Goal: Transaction & Acquisition: Book appointment/travel/reservation

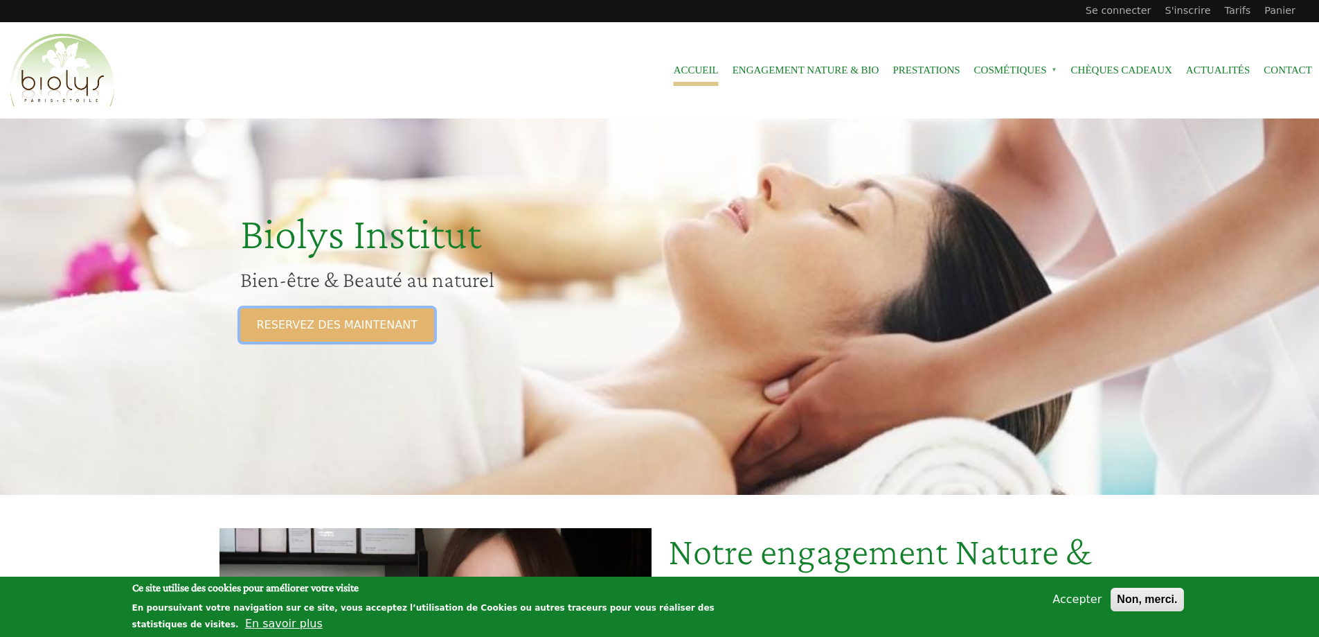
click at [340, 323] on link "RESERVEZ DES MAINTENANT" at bounding box center [337, 324] width 194 height 33
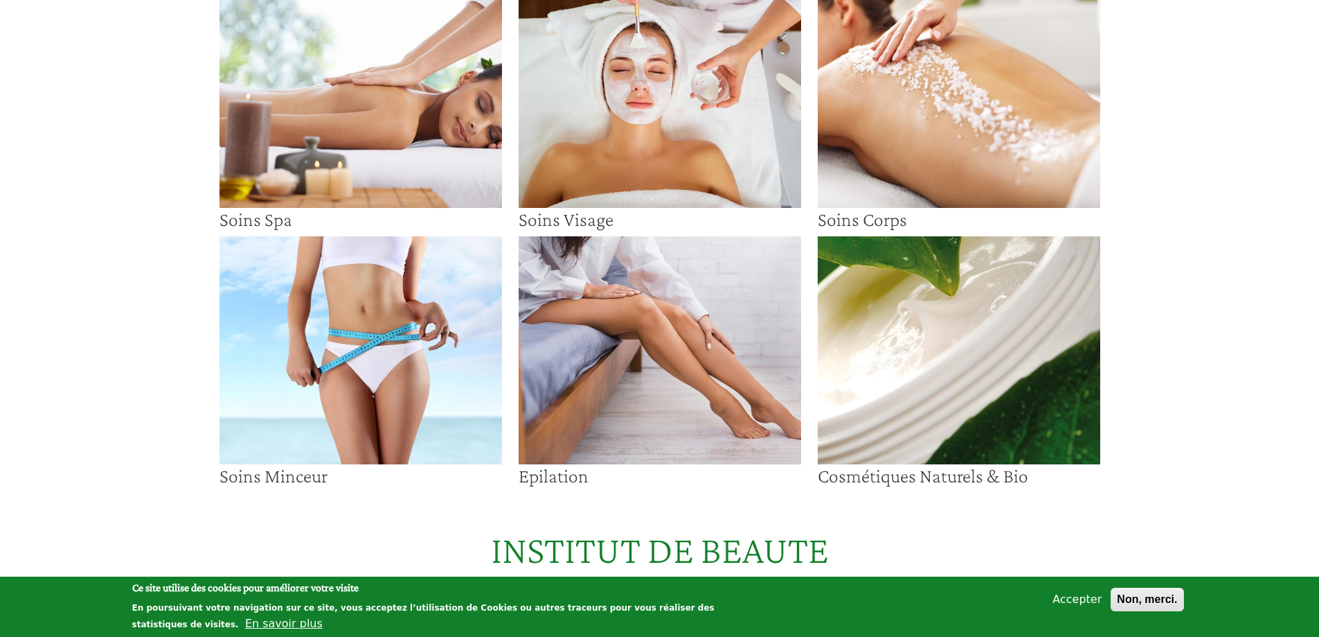
scroll to position [69, 0]
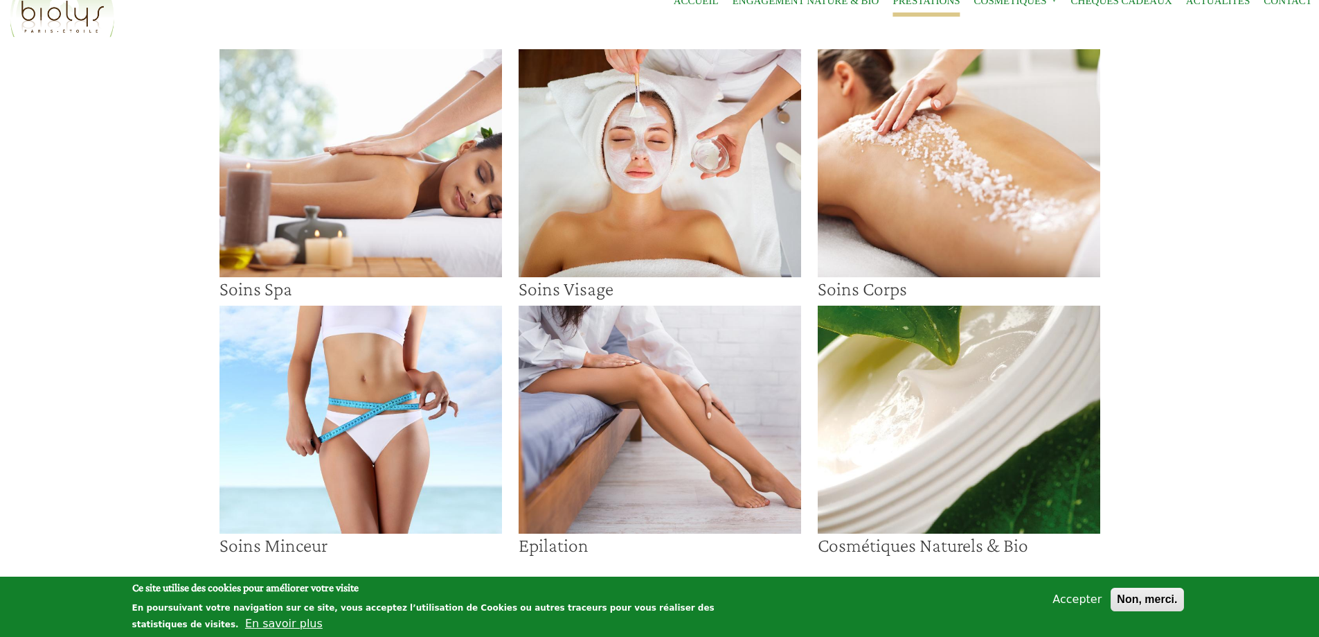
click at [658, 373] on img at bounding box center [660, 419] width 283 height 228
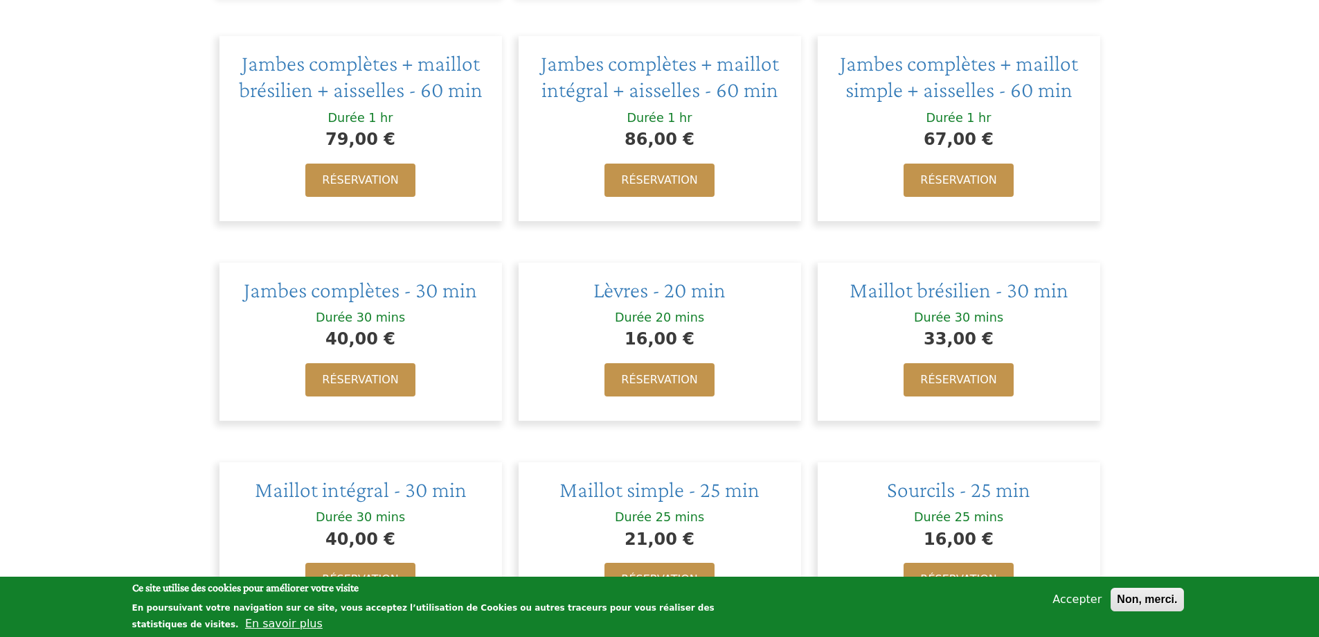
scroll to position [900, 0]
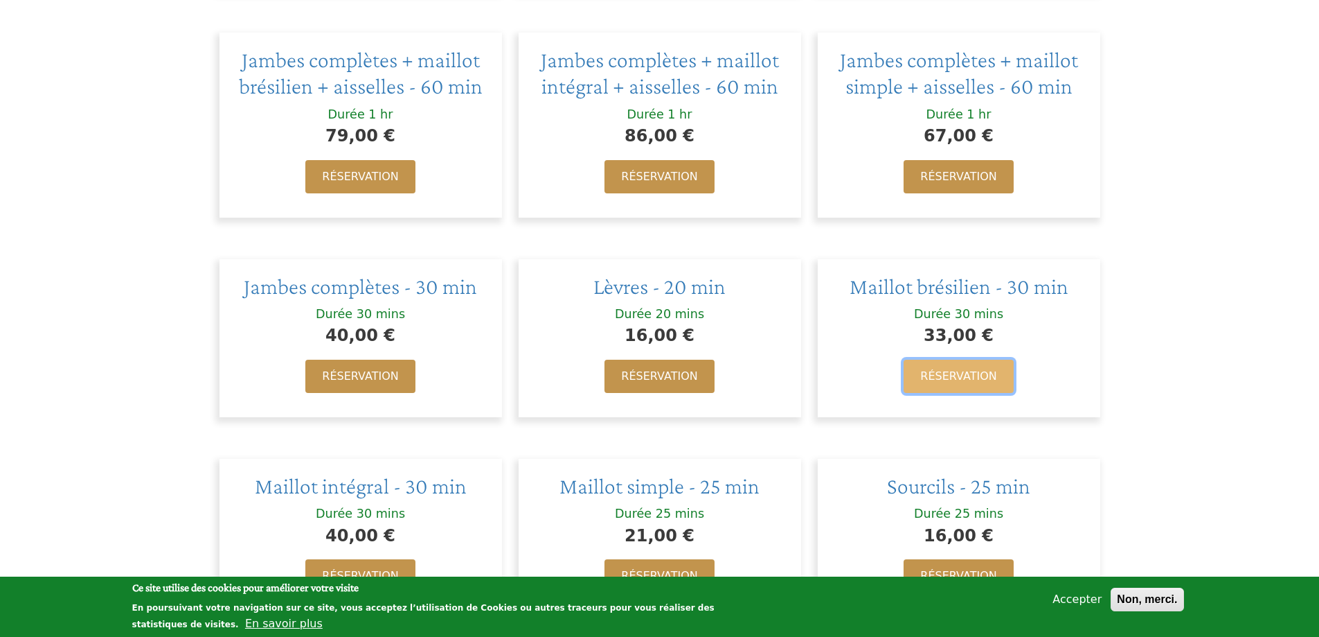
click at [990, 371] on link "Réservation" at bounding box center [958, 375] width 109 height 33
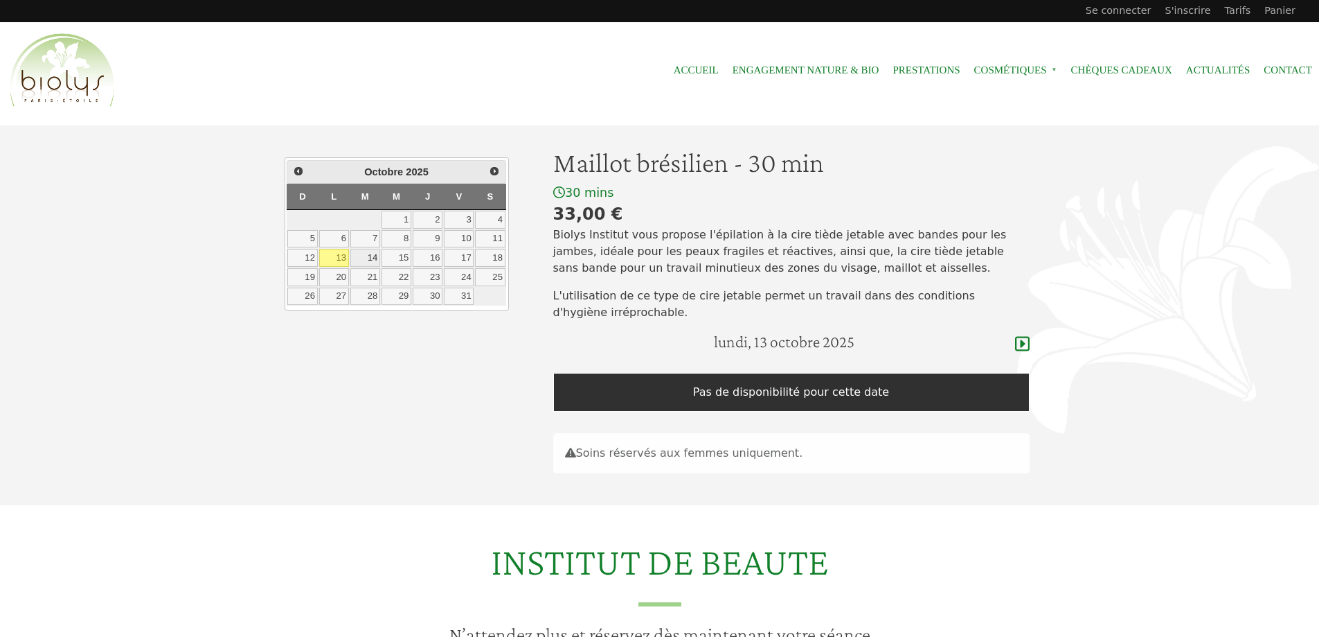
click at [369, 262] on link "14" at bounding box center [365, 258] width 30 height 18
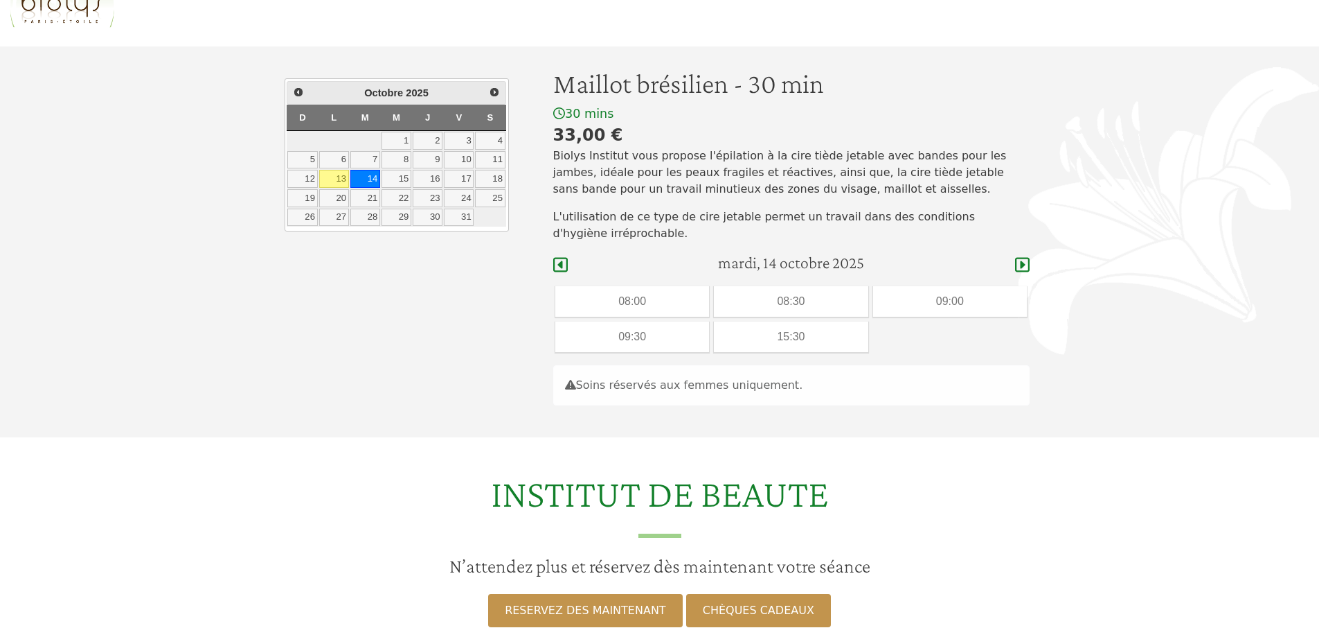
scroll to position [55, 0]
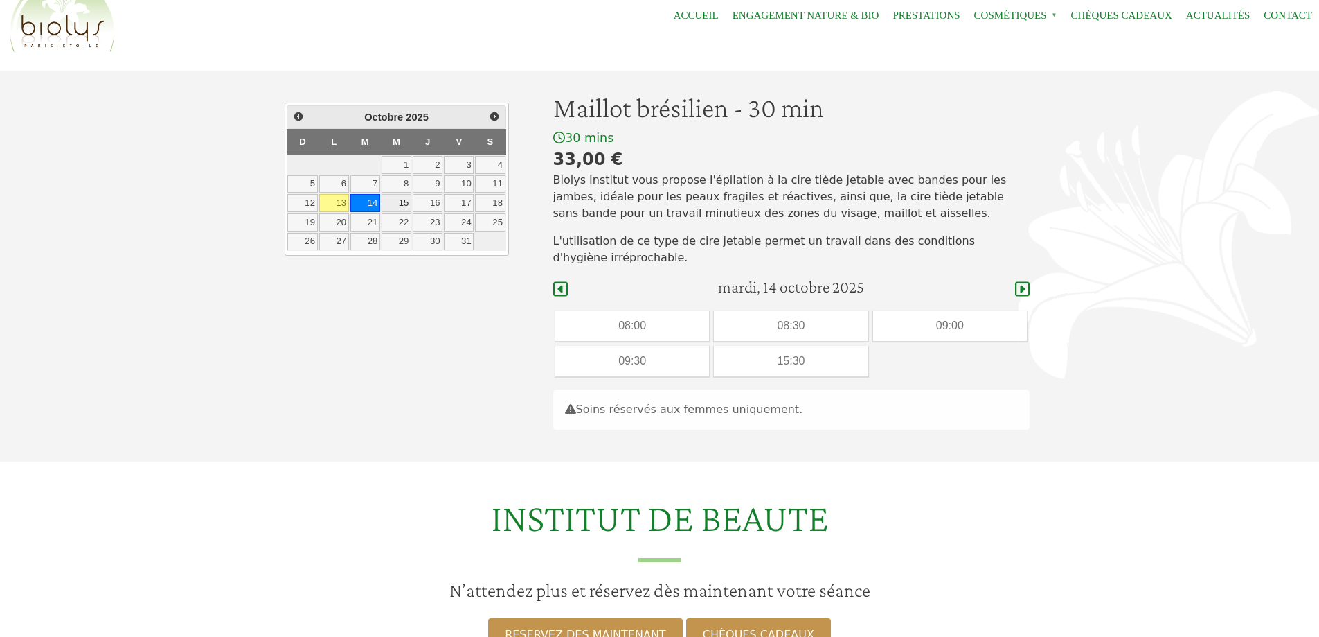
click at [391, 204] on link "15" at bounding box center [397, 203] width 30 height 18
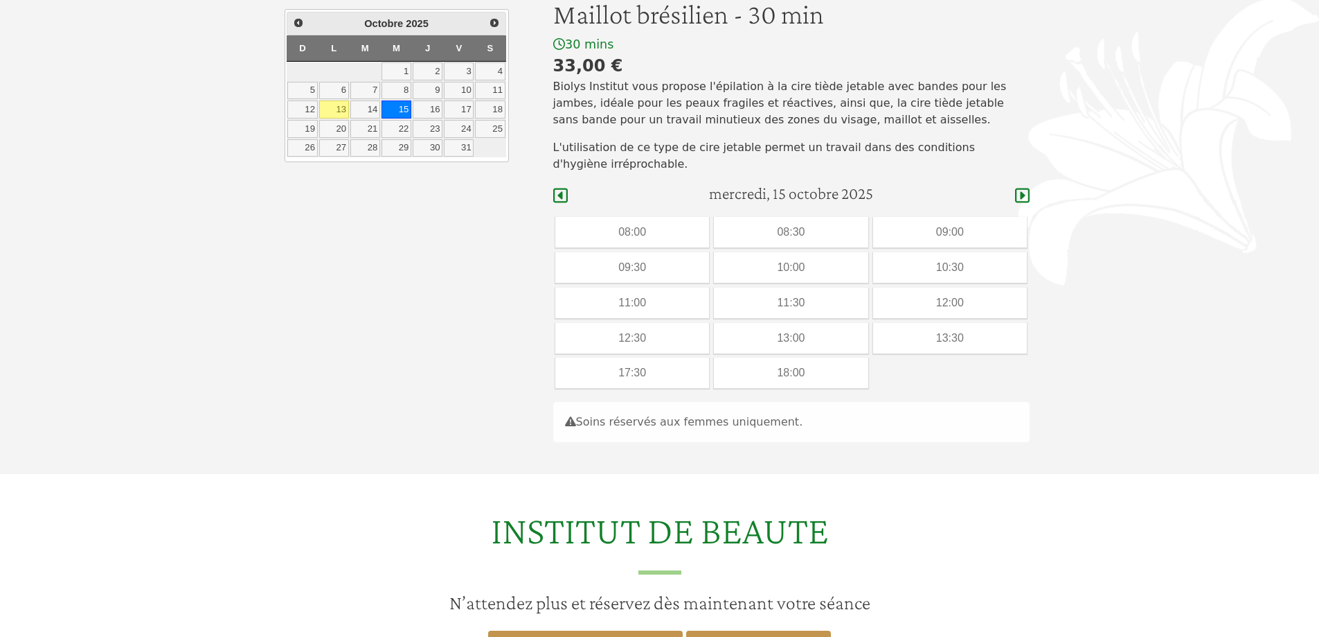
scroll to position [124, 0]
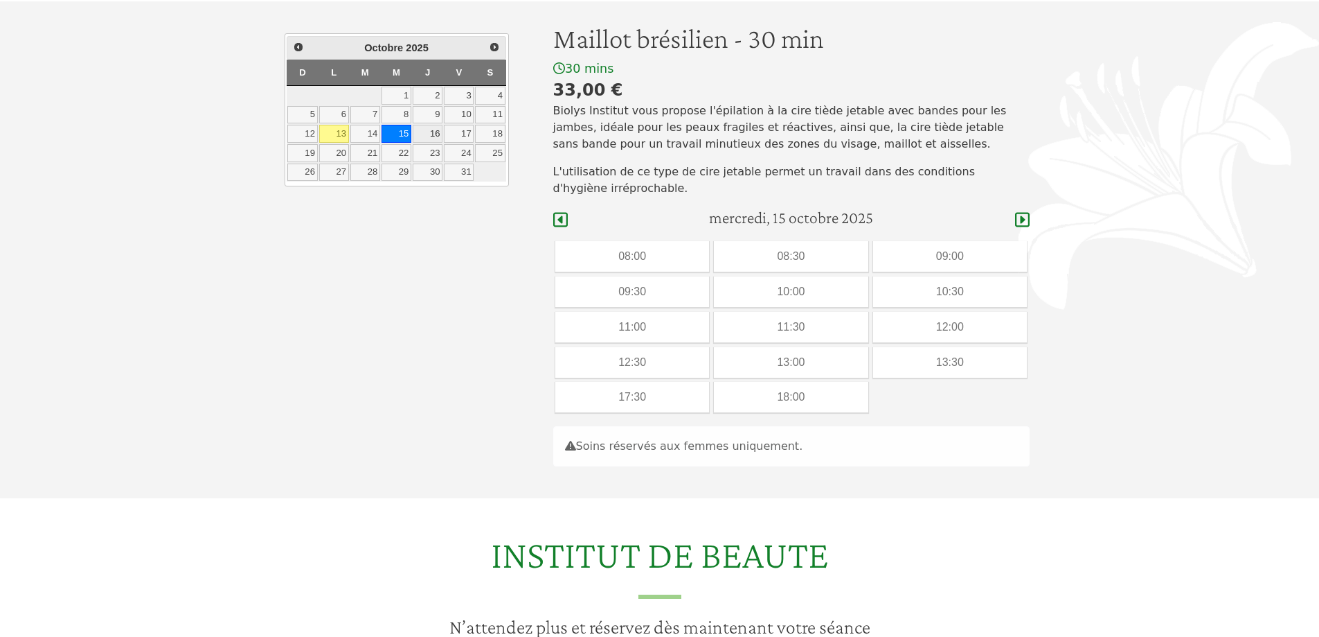
click at [424, 134] on link "16" at bounding box center [428, 134] width 30 height 18
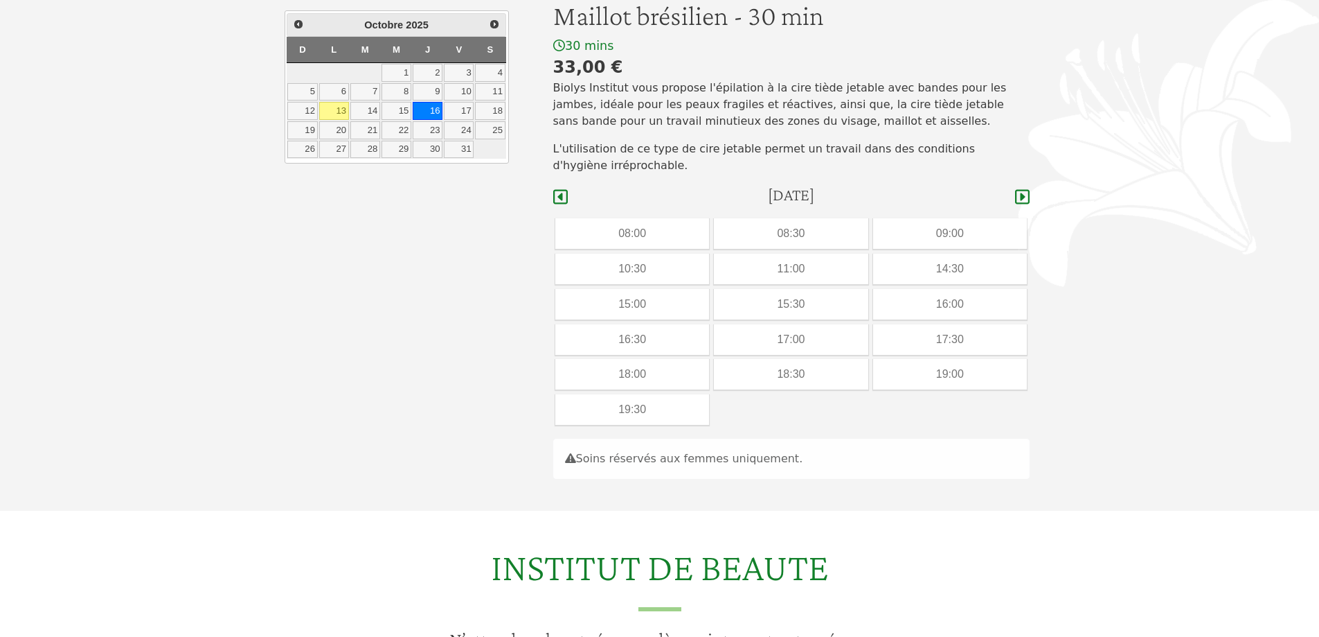
scroll to position [124, 0]
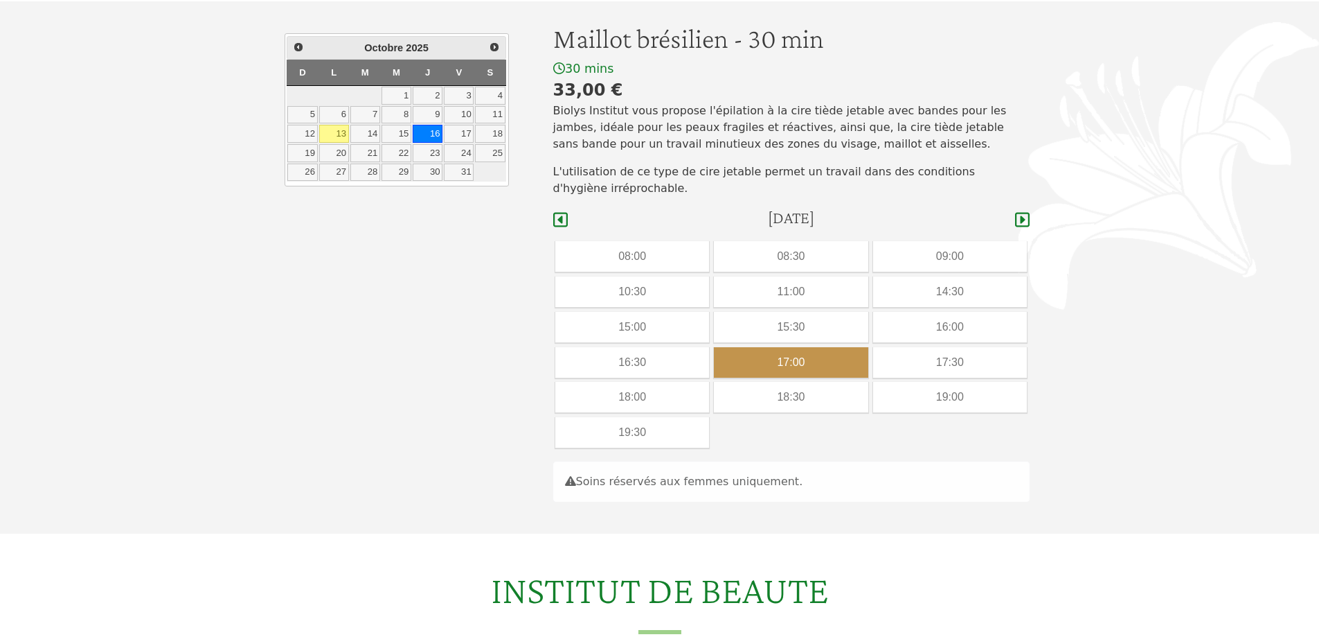
click at [810, 353] on div "17:00" at bounding box center [791, 362] width 154 height 30
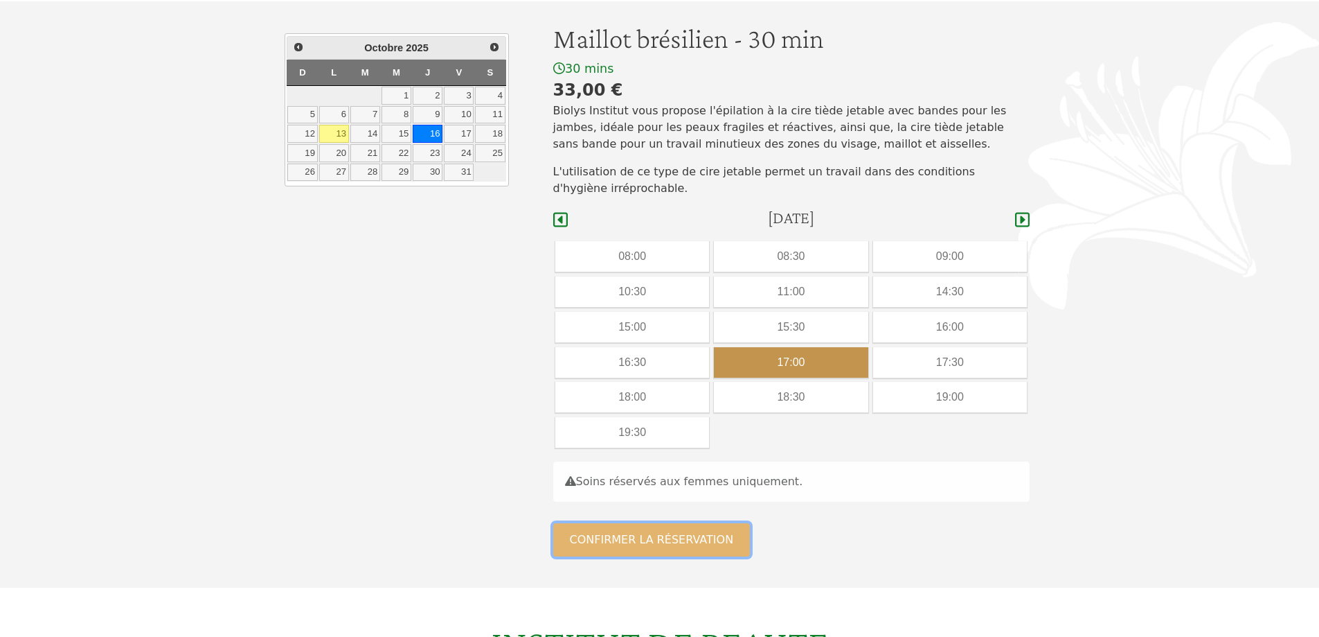
click at [728, 533] on button "Confirmer la réservation" at bounding box center [651, 539] width 197 height 33
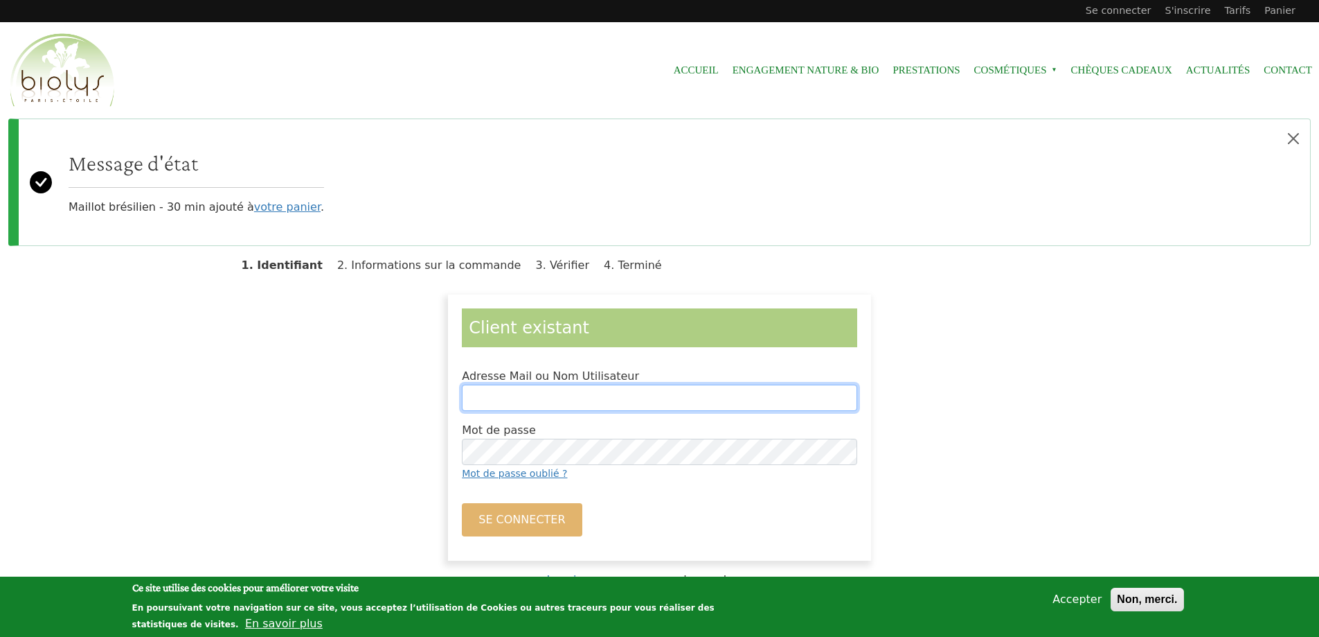
type input "**********"
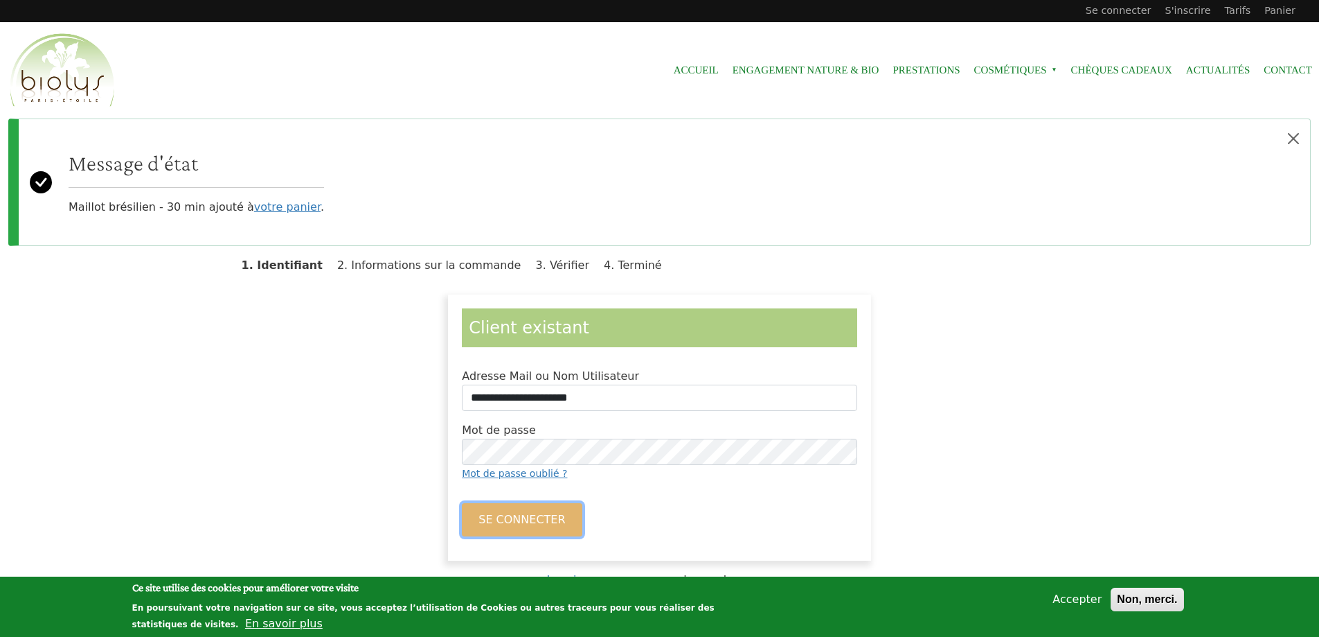
click at [558, 512] on button "Se connecter" at bounding box center [522, 519] width 120 height 33
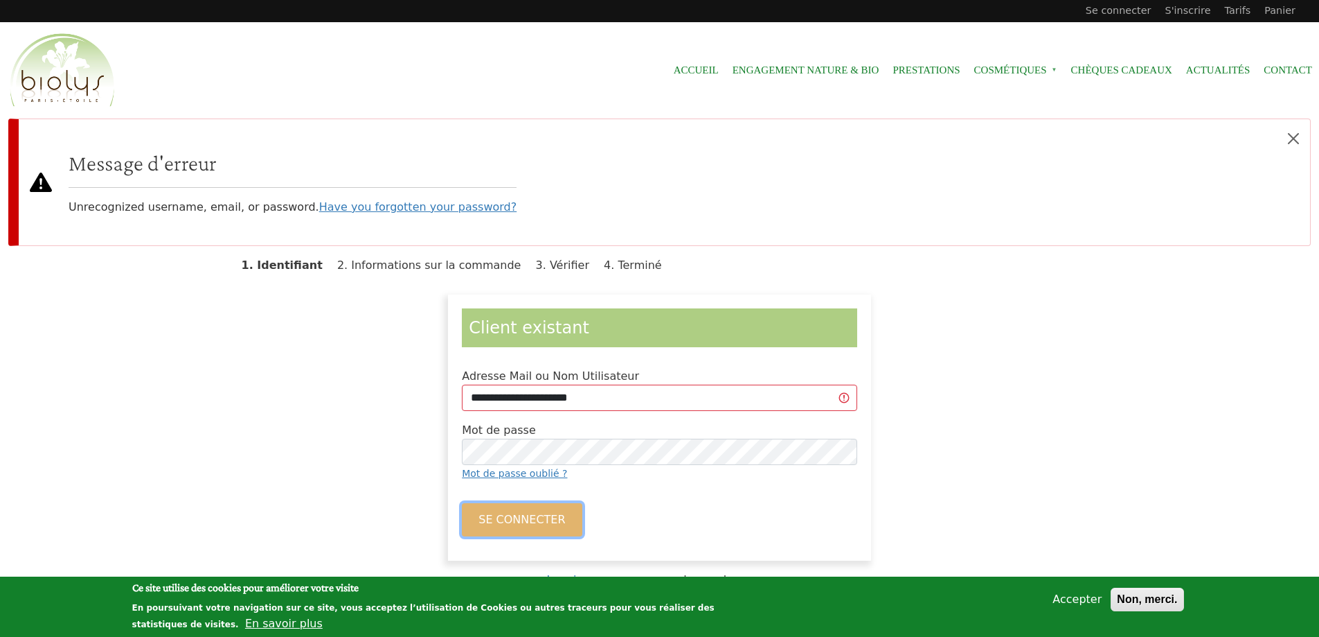
click at [542, 510] on button "Se connecter" at bounding box center [522, 519] width 120 height 33
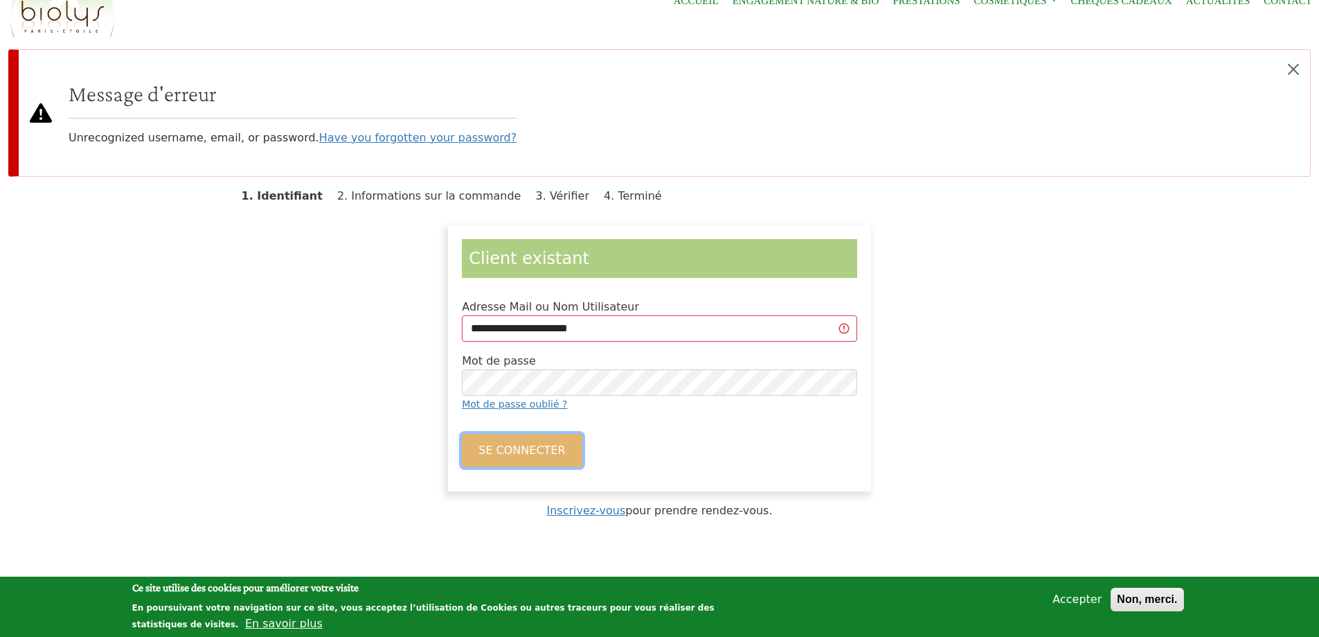
click at [546, 437] on button "Se connecter" at bounding box center [522, 450] width 120 height 33
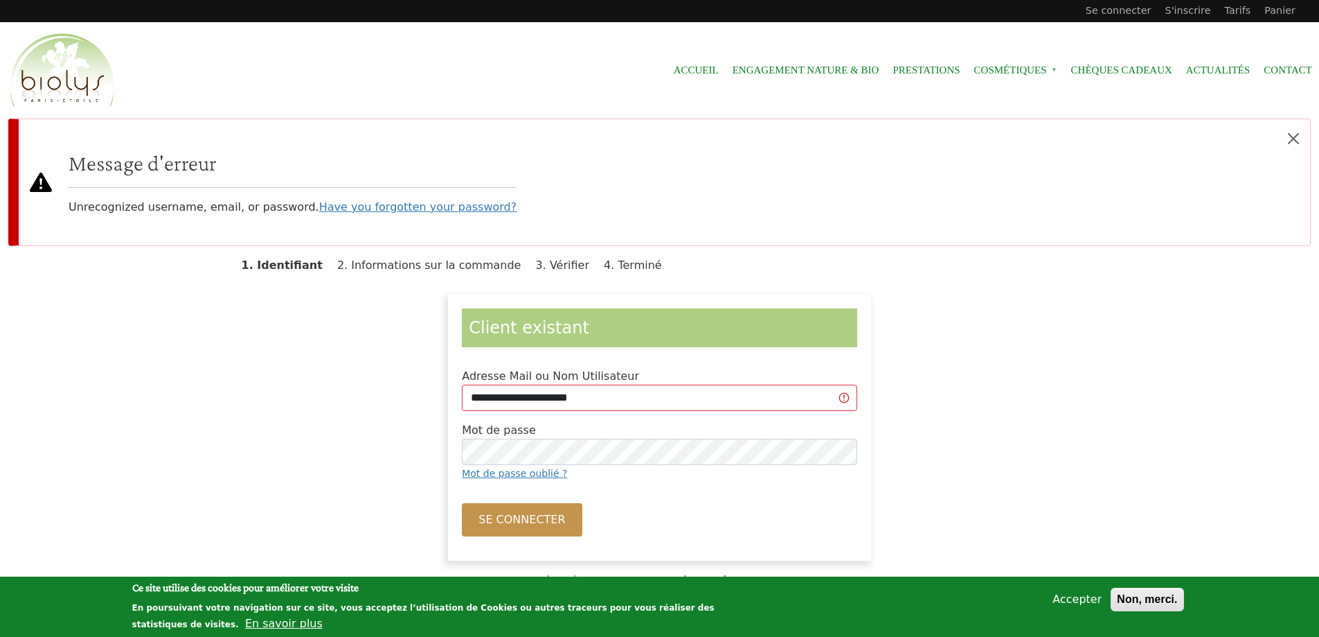
click at [1080, 598] on button "Accepter" at bounding box center [1077, 599] width 60 height 17
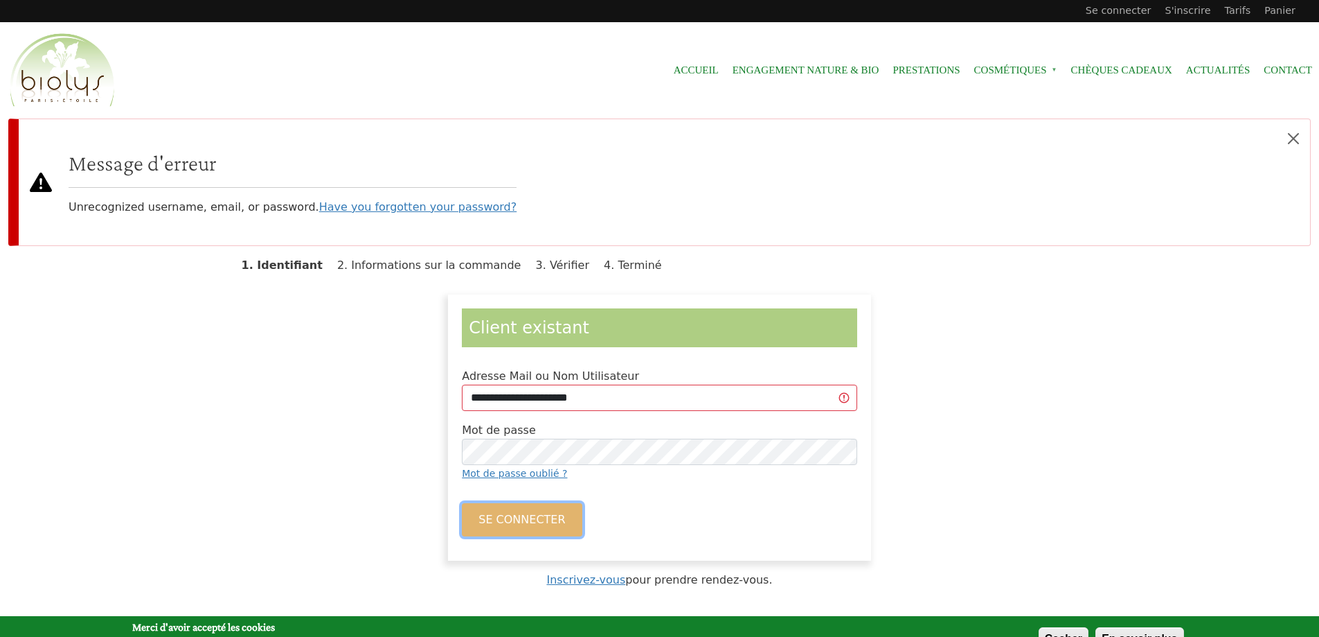
click at [543, 519] on button "Se connecter" at bounding box center [522, 519] width 120 height 33
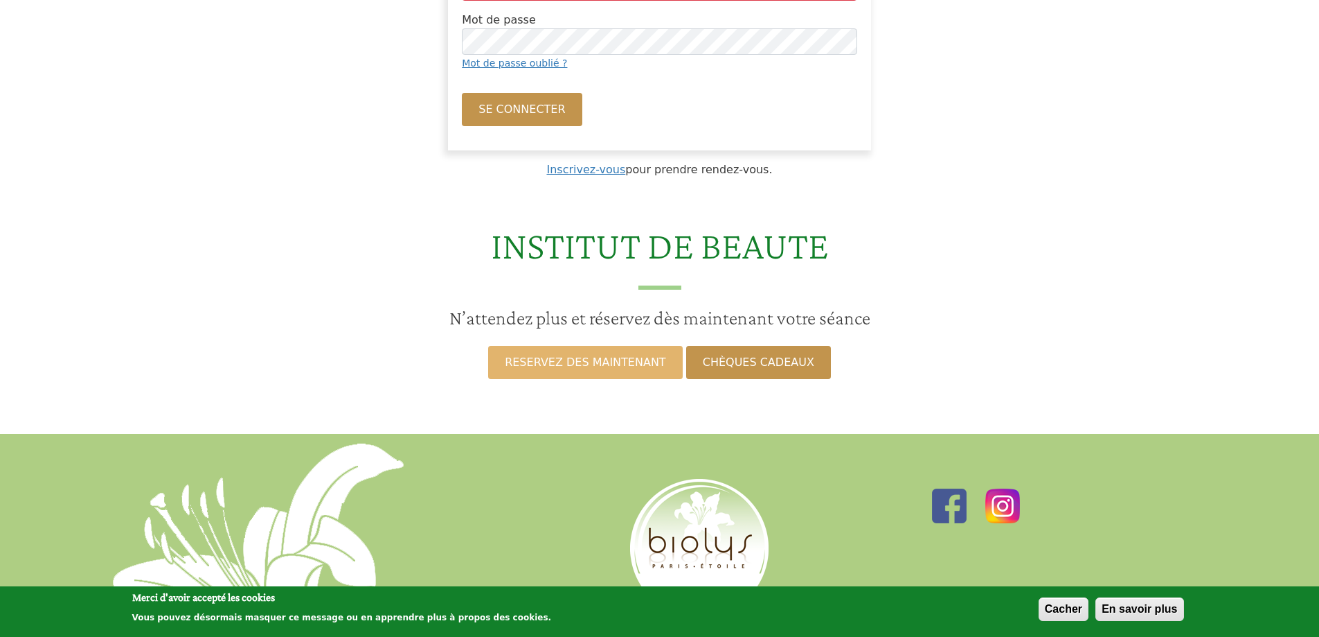
scroll to position [416, 0]
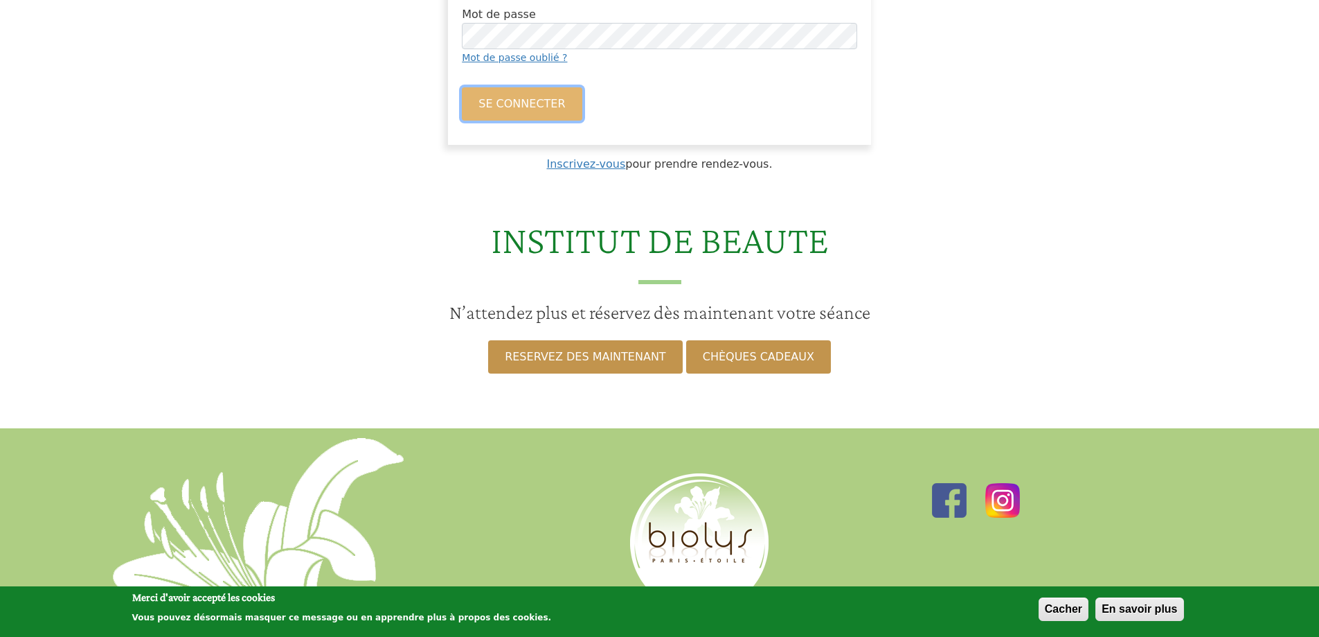
click at [508, 109] on button "Se connecter" at bounding box center [522, 103] width 120 height 33
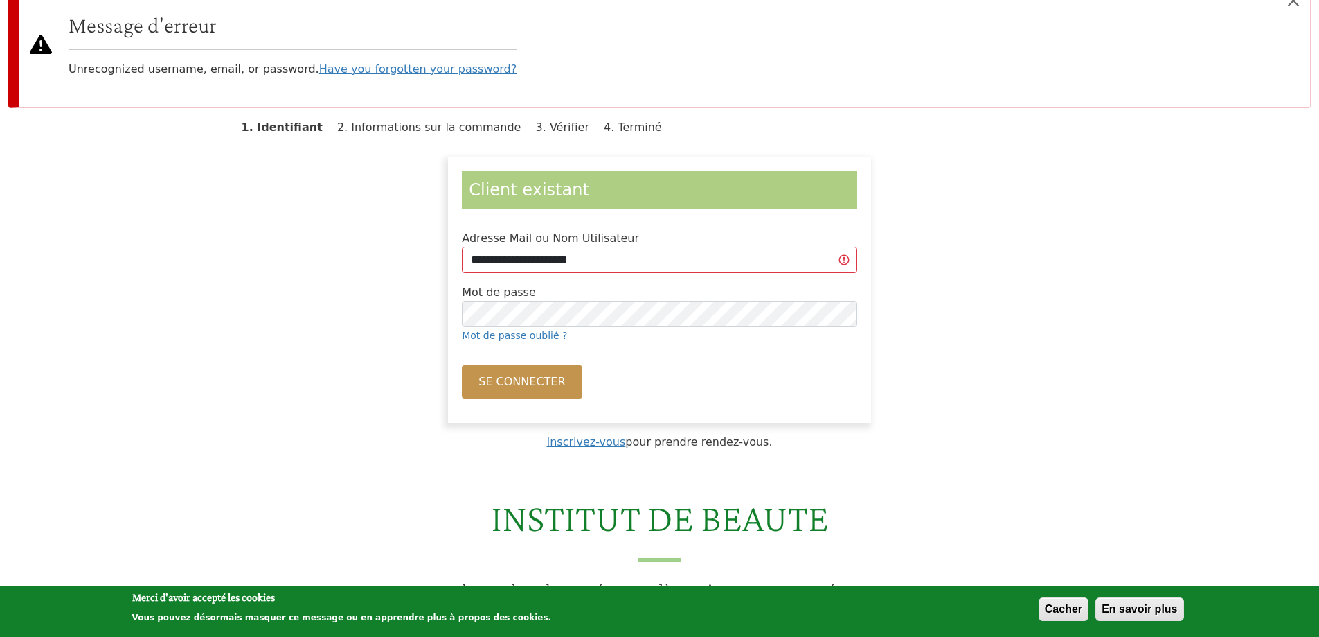
scroll to position [139, 0]
click at [373, 317] on div "**********" at bounding box center [660, 289] width 881 height 266
click at [462, 364] on button "Se connecter" at bounding box center [522, 380] width 120 height 33
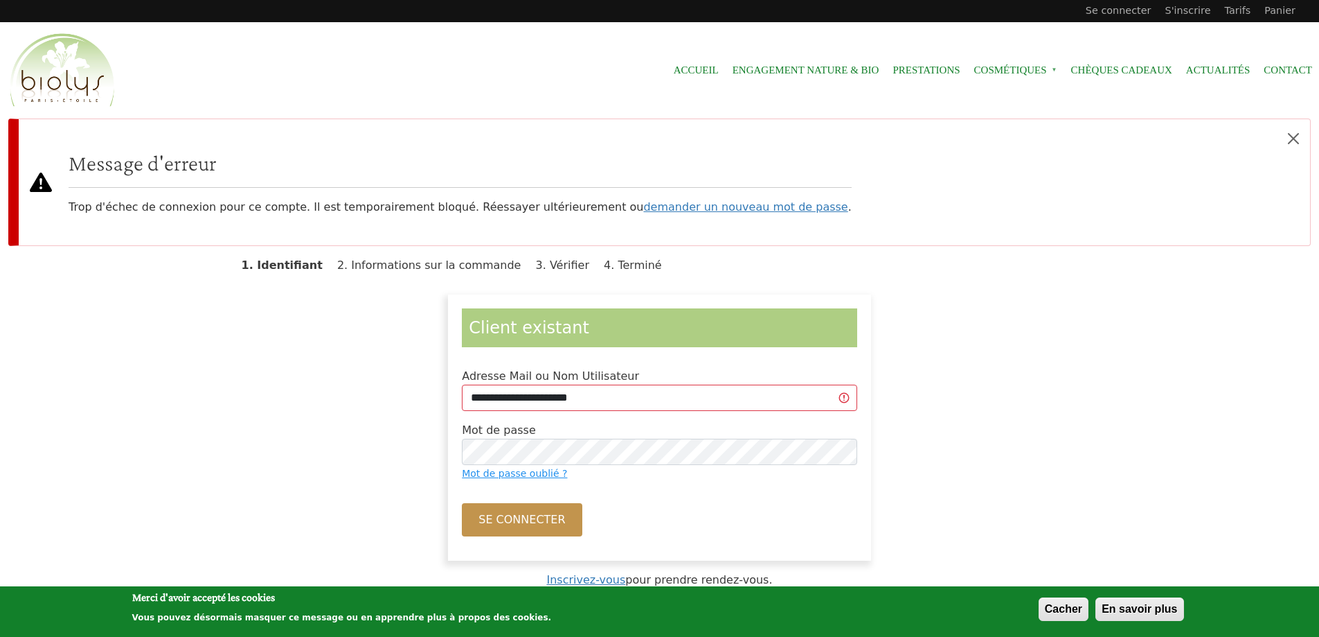
click at [522, 474] on link "Mot de passe oublié ?" at bounding box center [514, 473] width 105 height 11
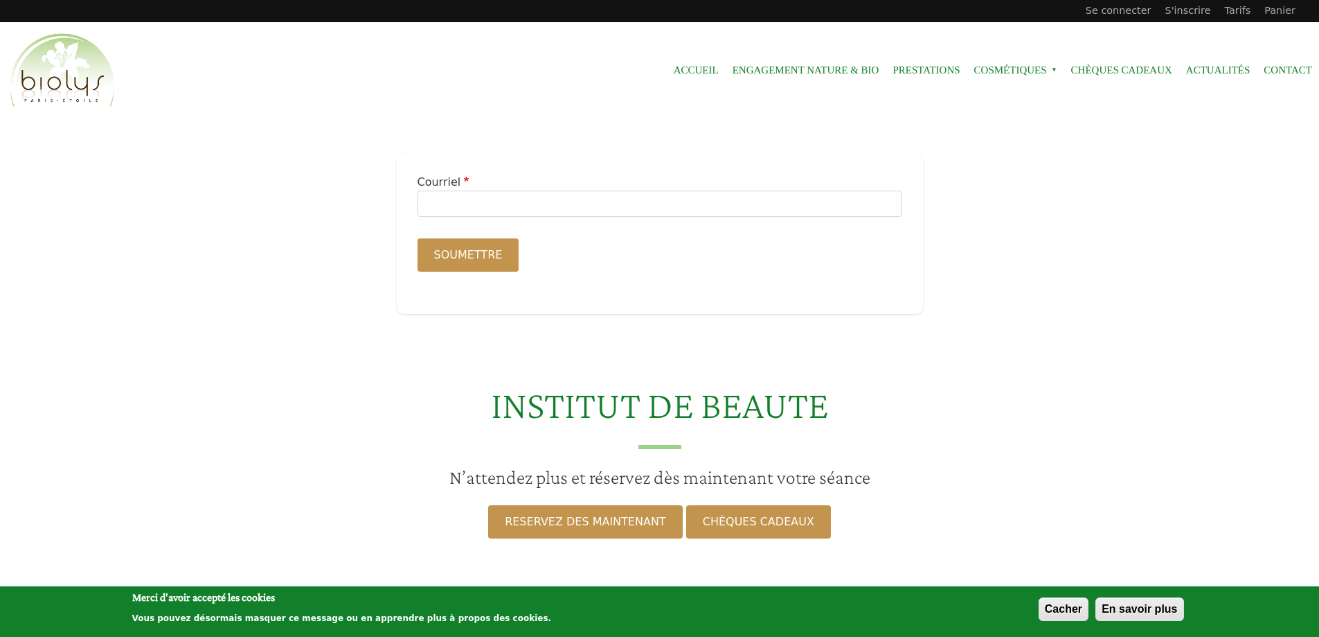
click at [495, 188] on div "Courriel" at bounding box center [660, 195] width 485 height 43
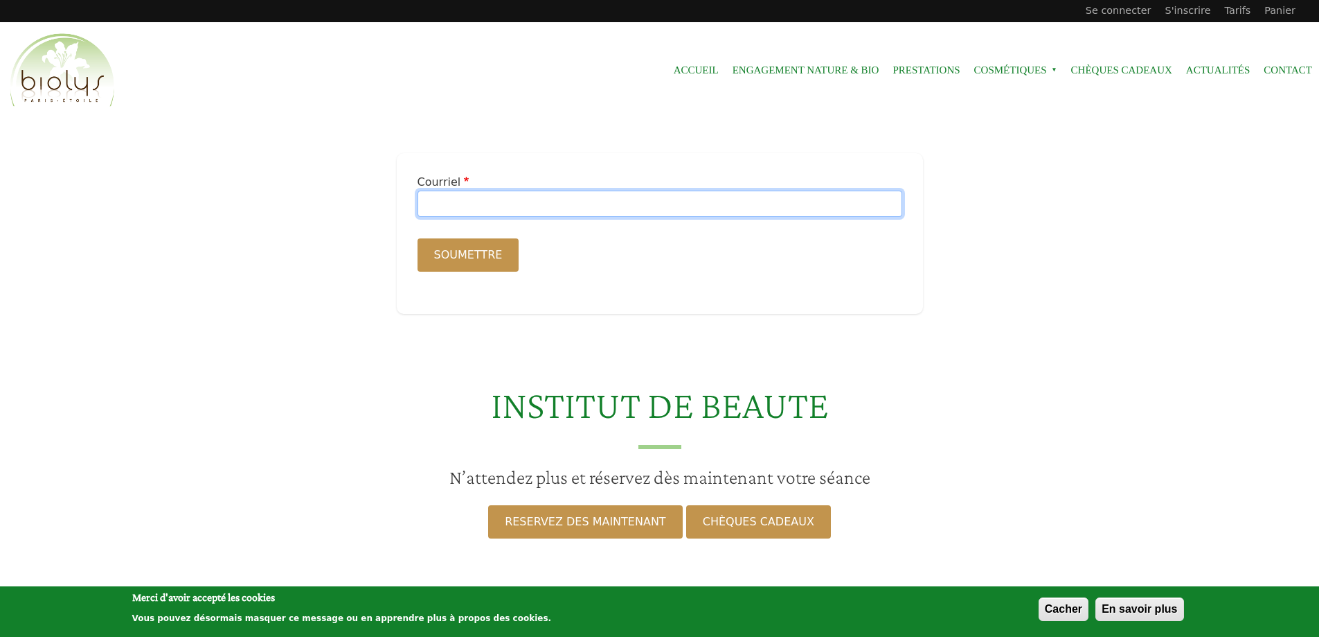
click at [486, 206] on input "Courriel" at bounding box center [660, 203] width 485 height 26
type input "**********"
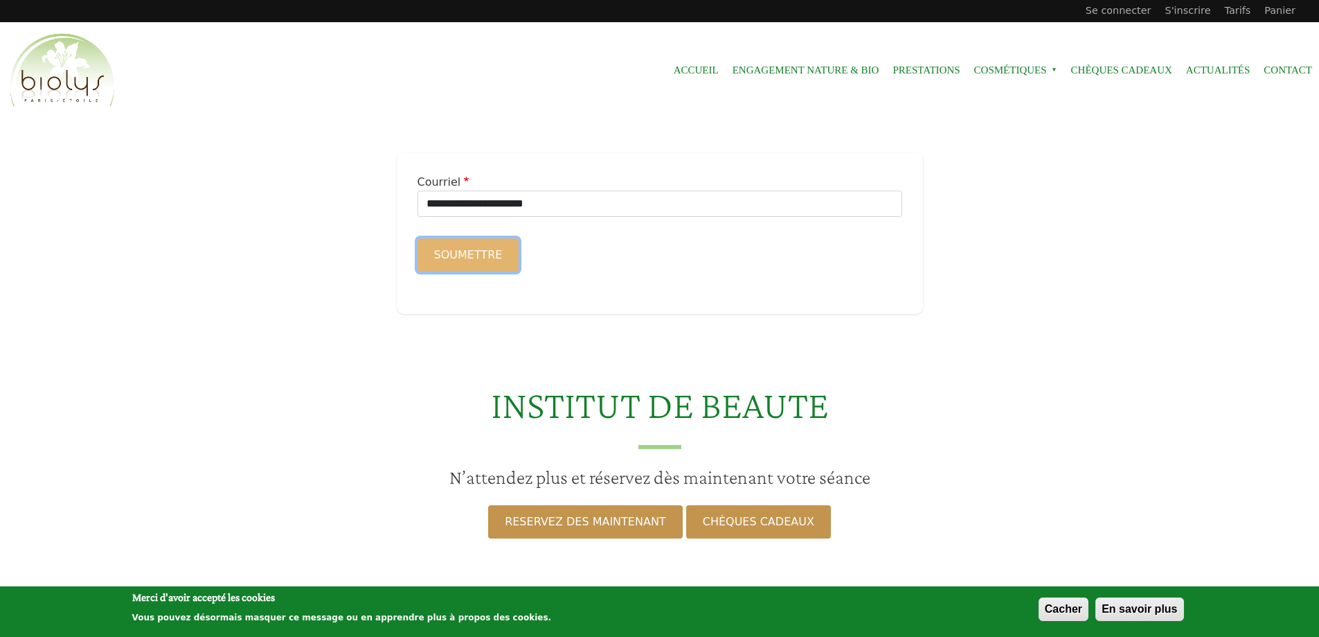
click at [493, 256] on button "Soumettre" at bounding box center [469, 254] width 102 height 33
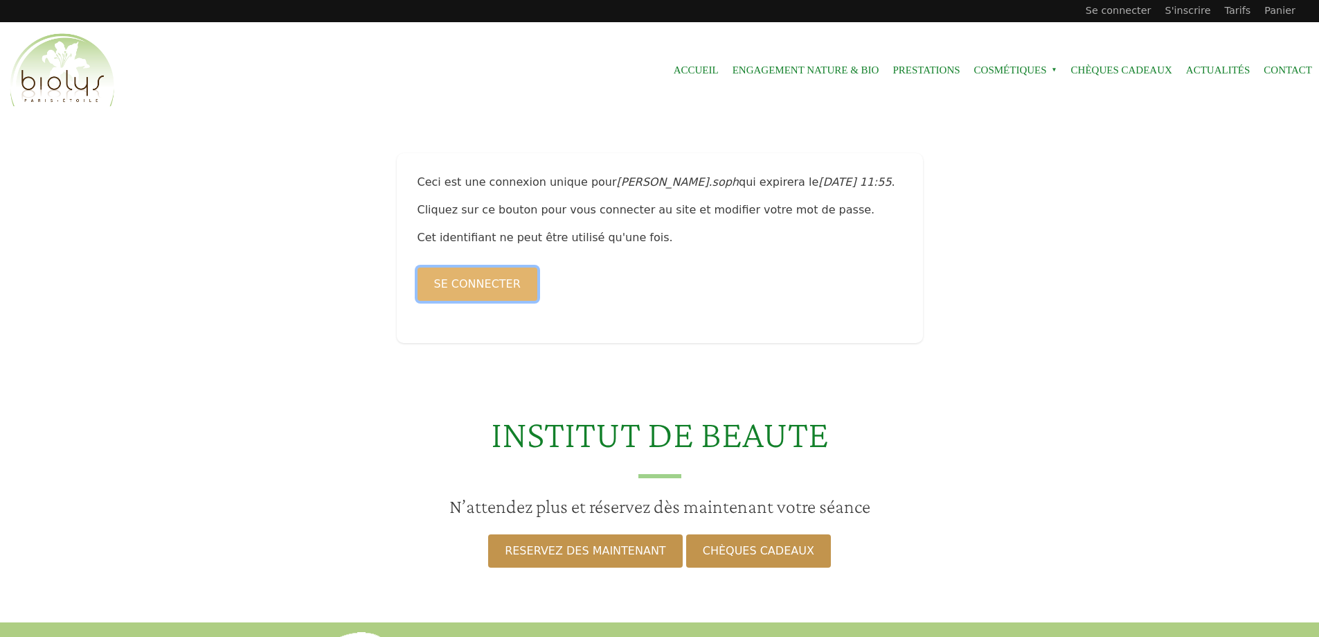
click at [500, 278] on button "Se connecter" at bounding box center [478, 283] width 120 height 33
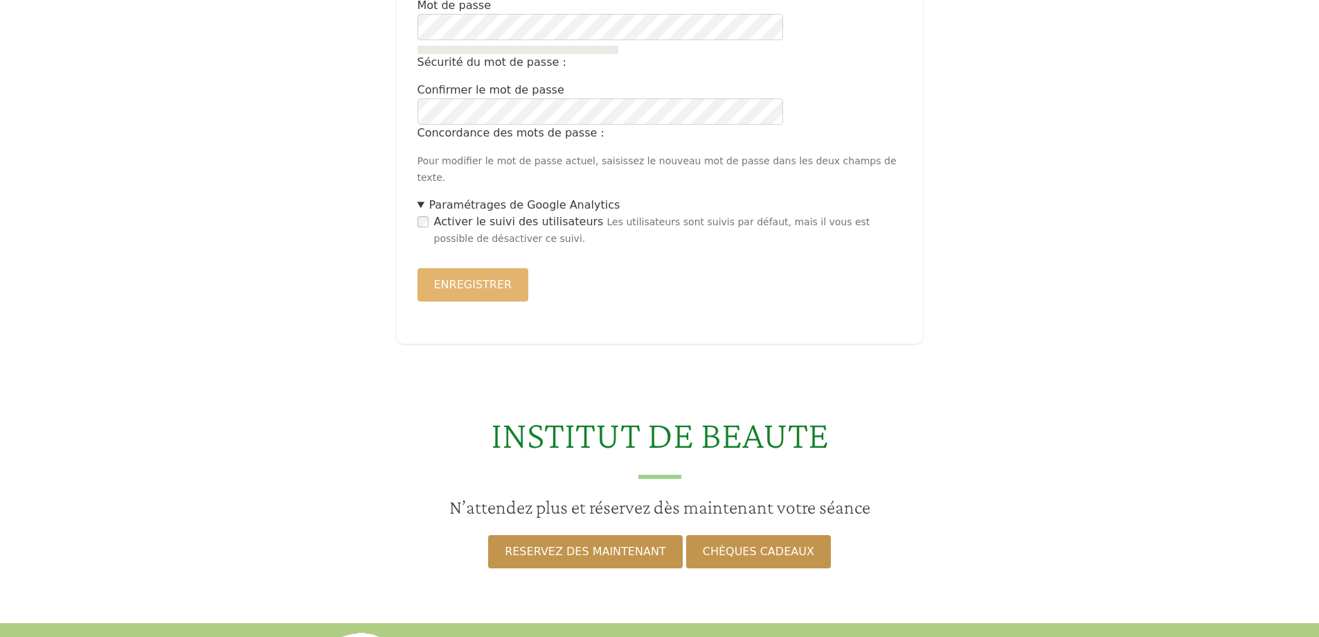
scroll to position [485, 0]
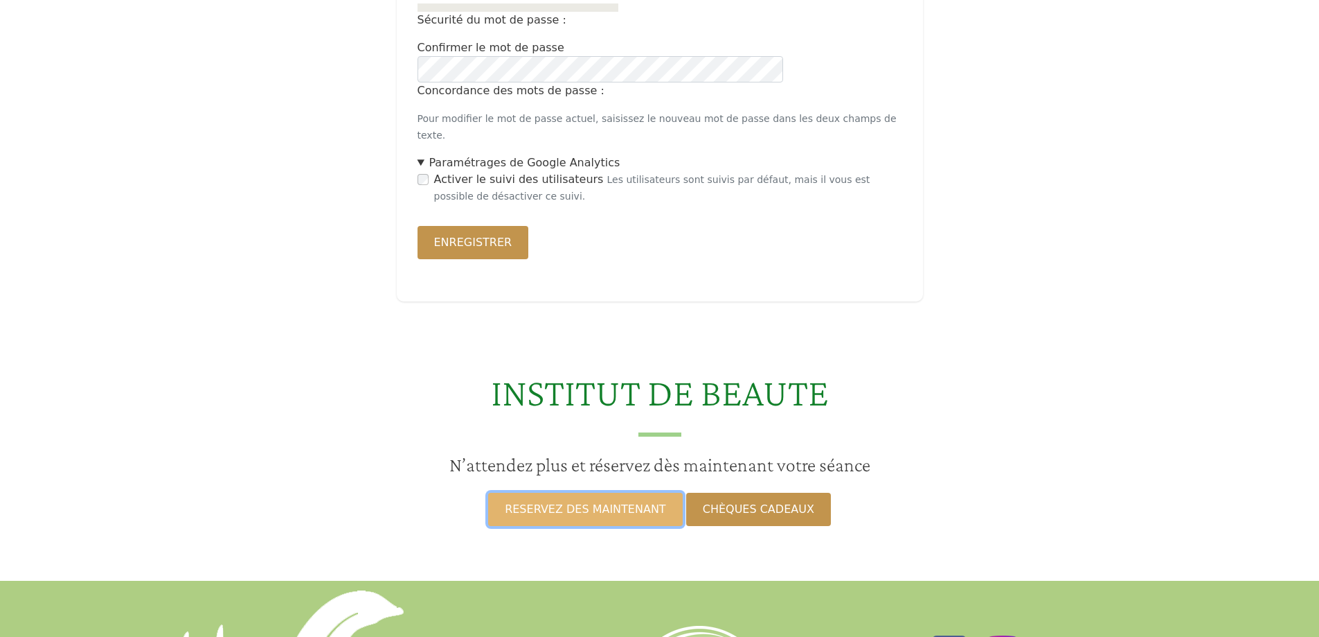
click at [537, 492] on link "RESERVEZ DES MAINTENANT" at bounding box center [585, 508] width 194 height 33
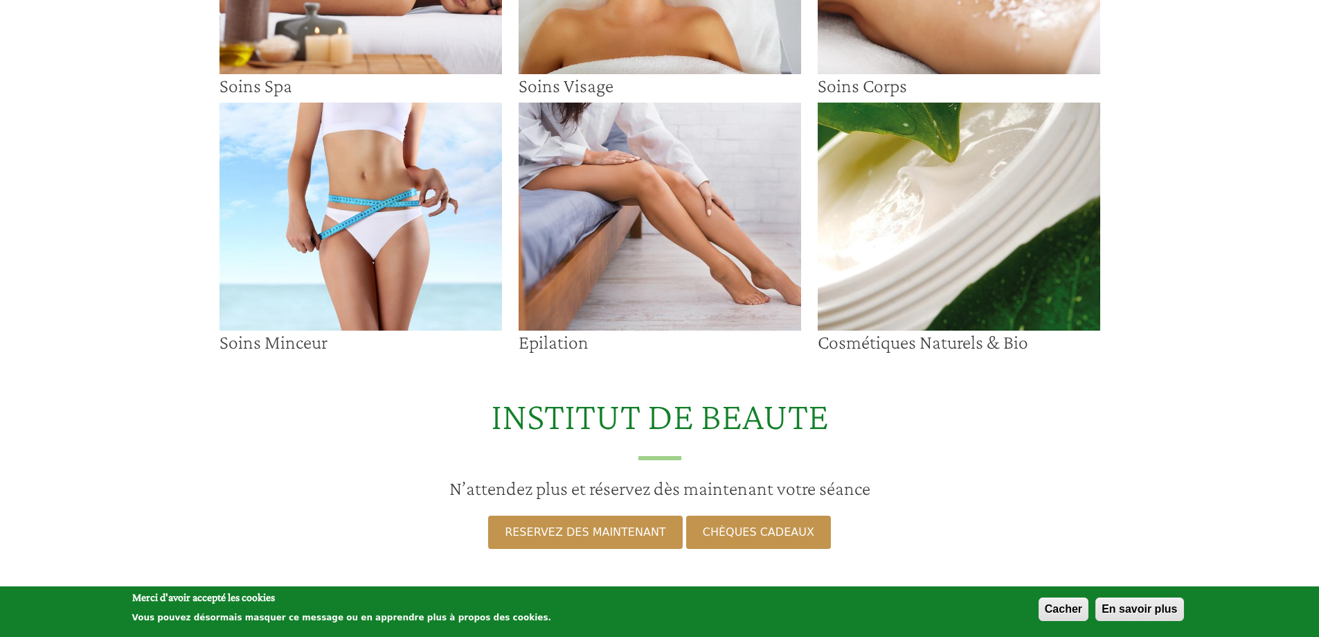
scroll to position [277, 0]
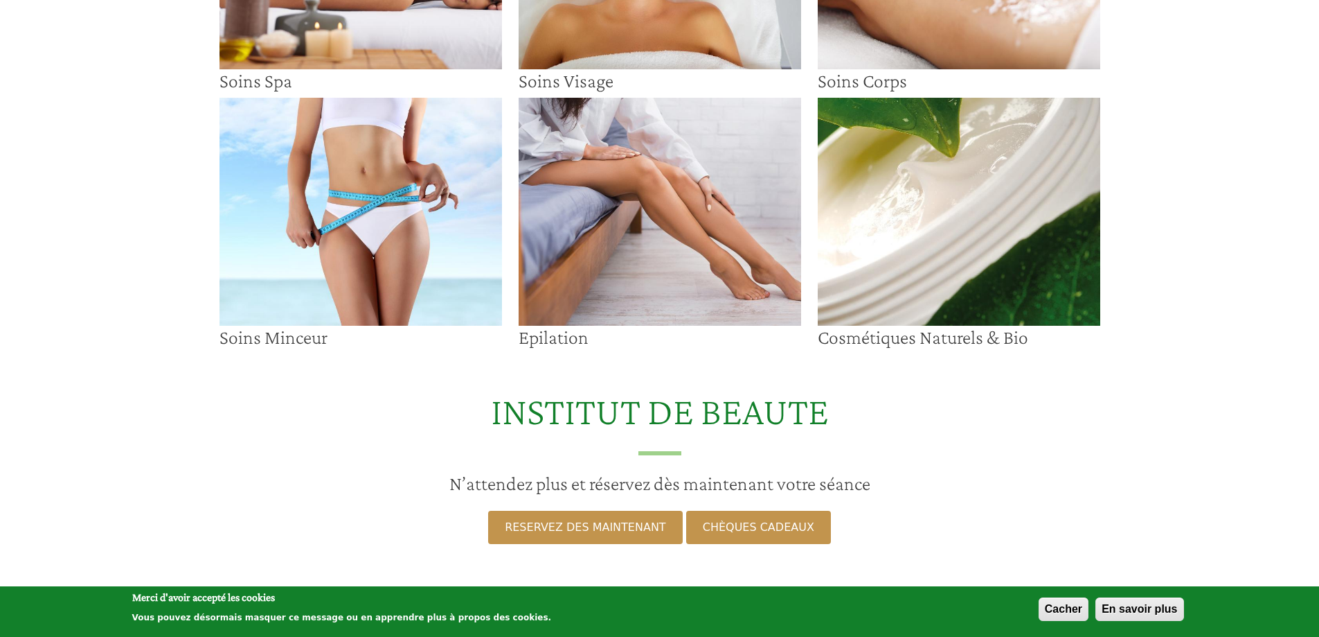
click at [655, 247] on img at bounding box center [660, 212] width 283 height 228
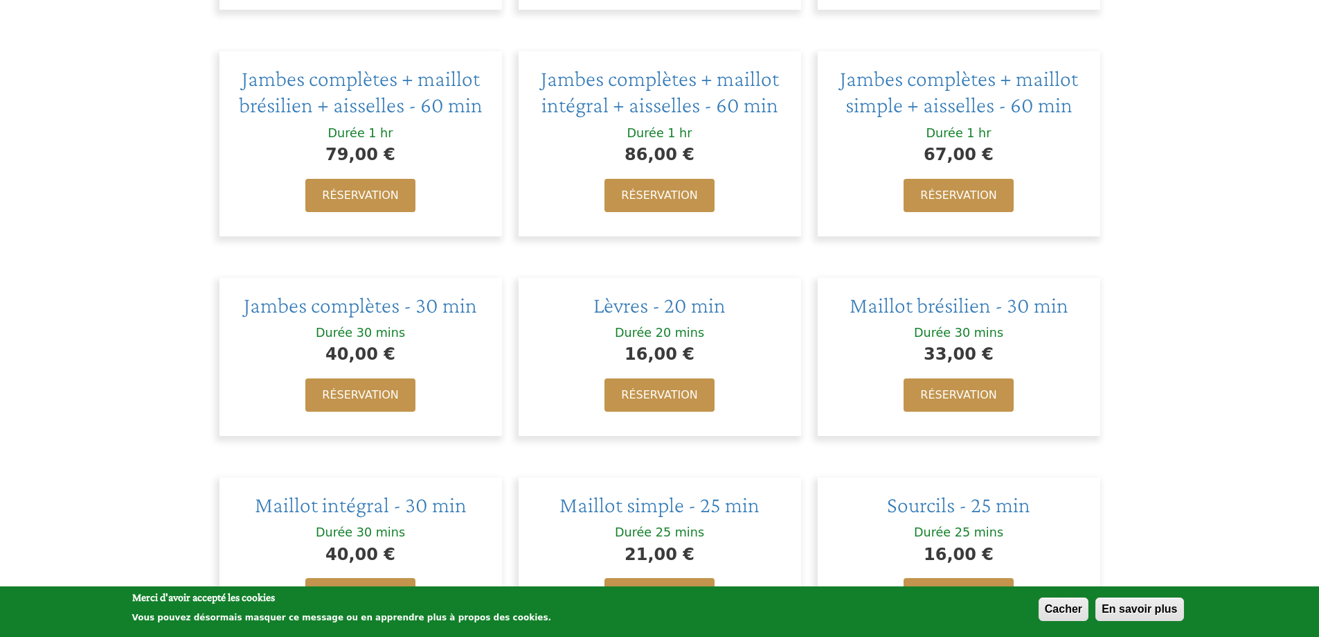
scroll to position [900, 0]
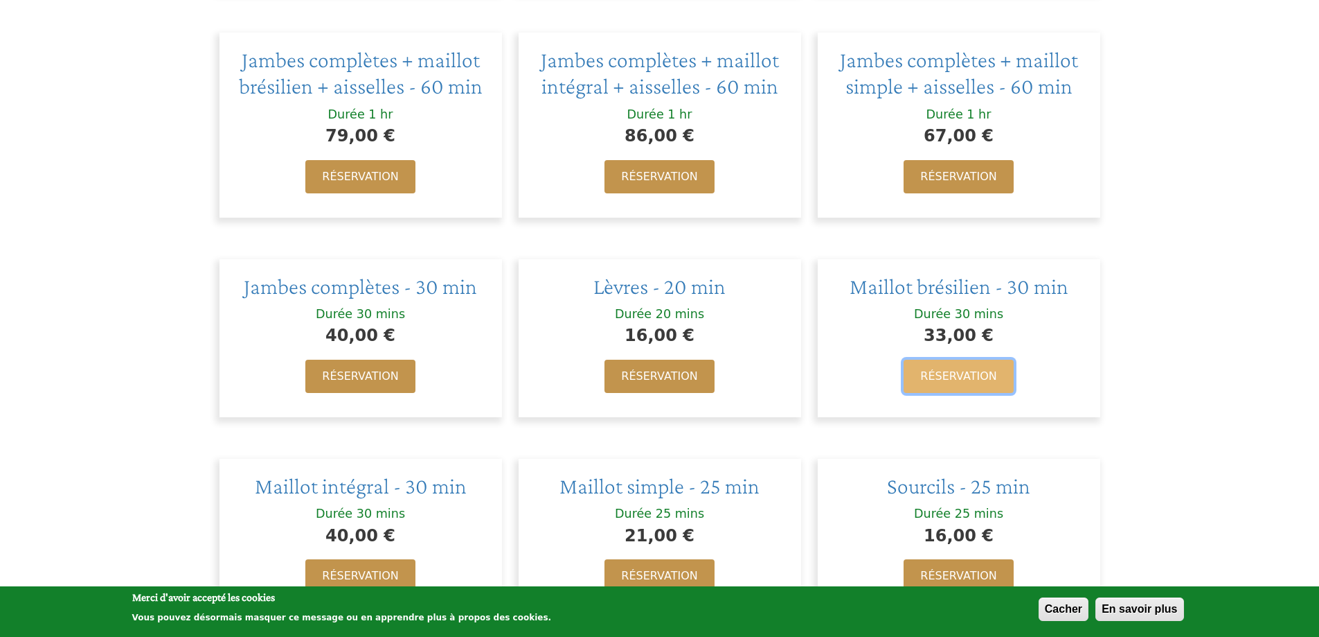
click at [952, 371] on link "Réservation" at bounding box center [958, 375] width 109 height 33
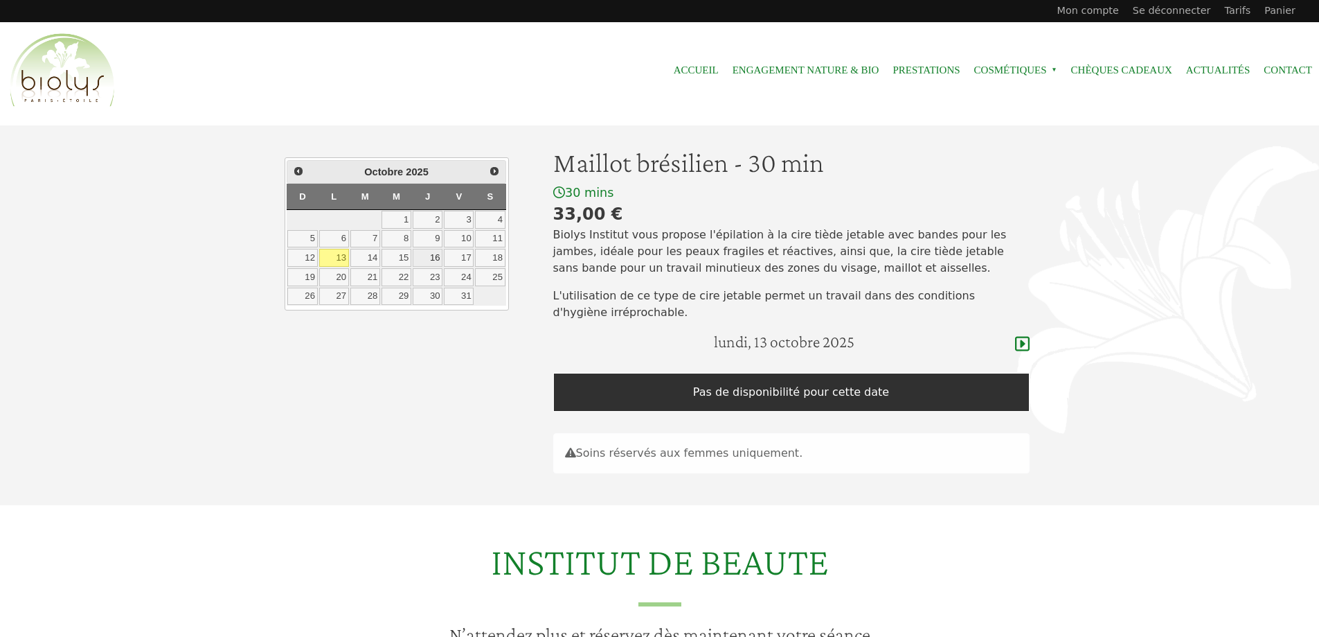
click at [422, 258] on link "16" at bounding box center [428, 258] width 30 height 18
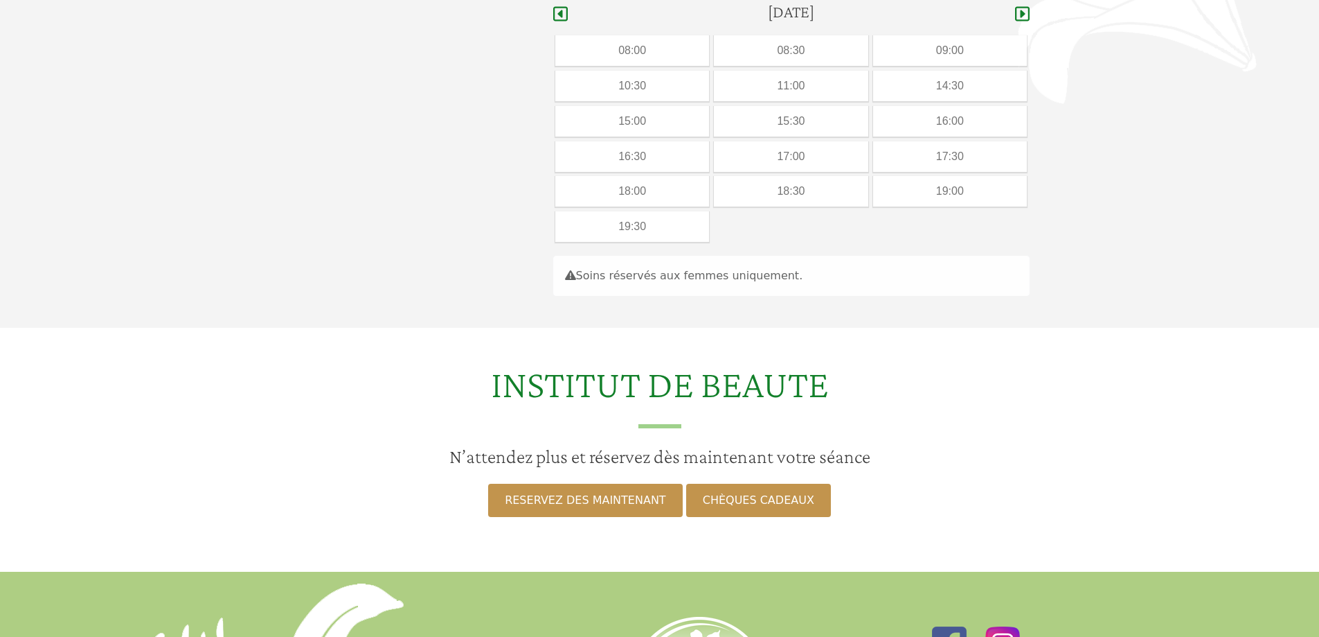
scroll to position [332, 0]
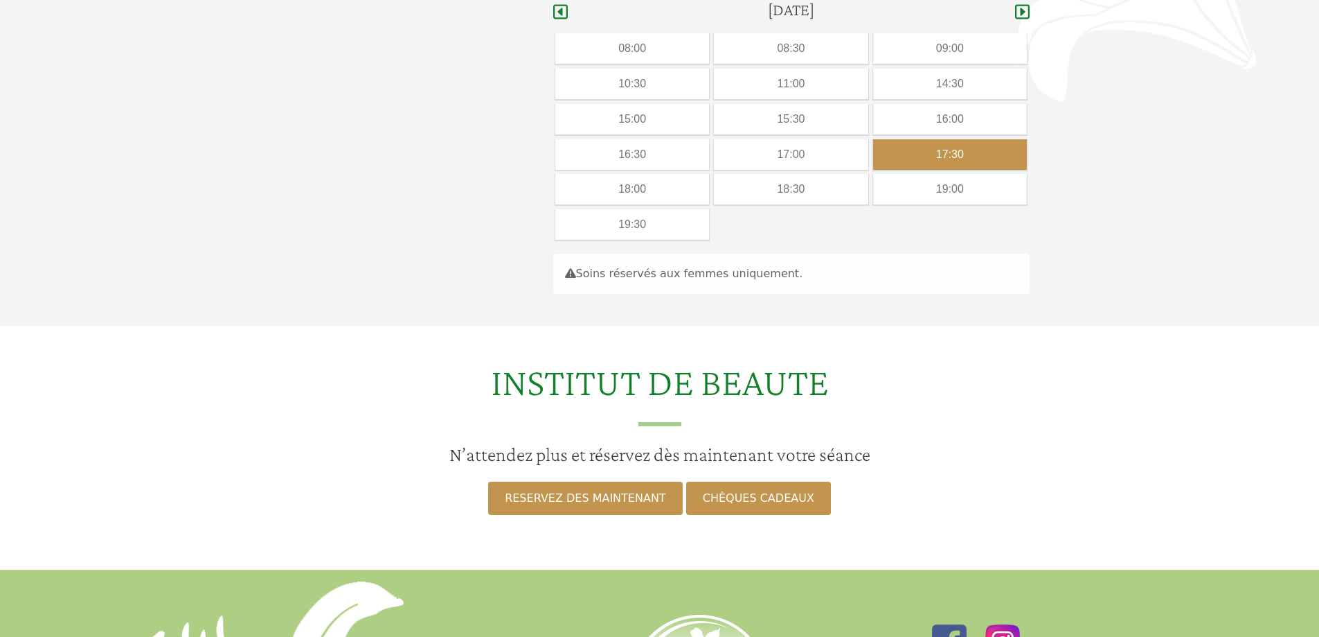
click at [911, 160] on div "17:30" at bounding box center [950, 154] width 154 height 30
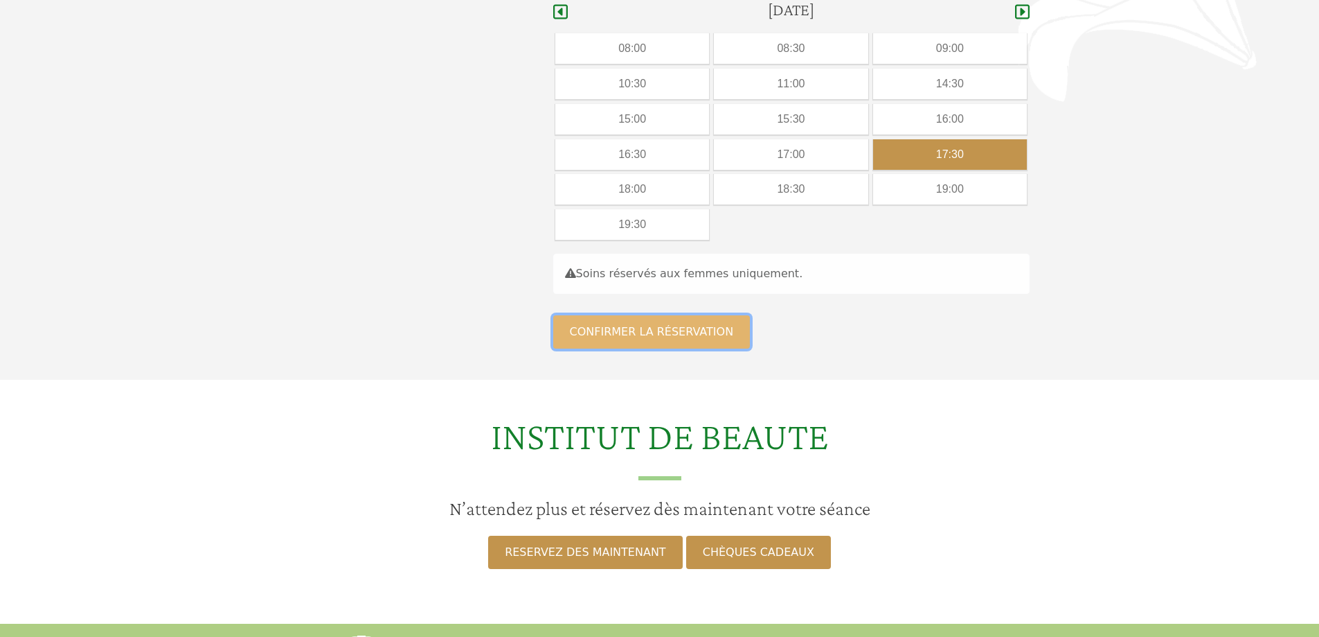
click at [709, 329] on button "Confirmer la réservation" at bounding box center [651, 331] width 197 height 33
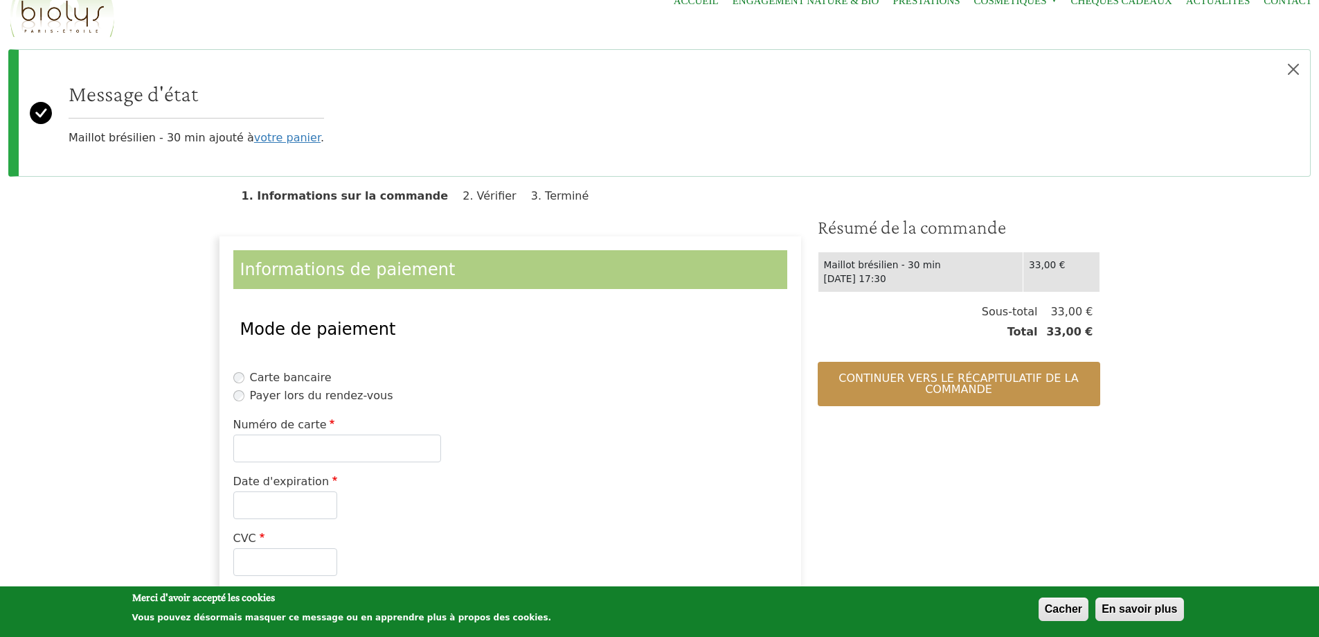
scroll to position [139, 0]
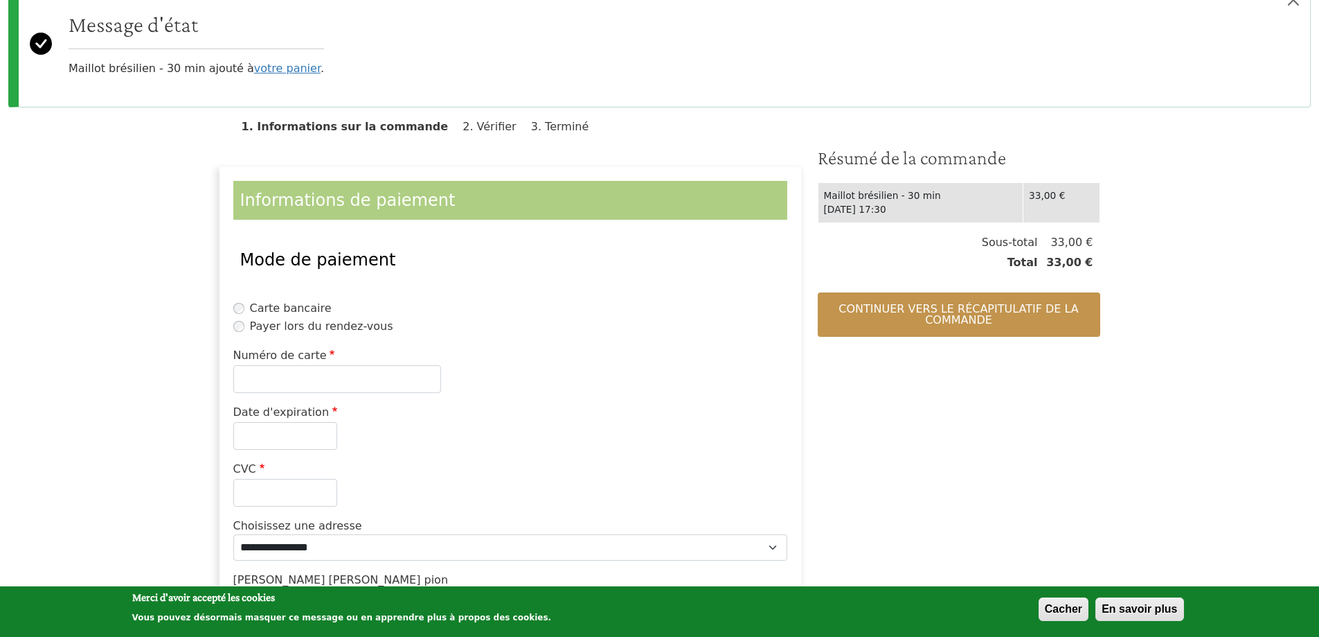
click at [321, 331] on label "Payer lors du rendez-vous" at bounding box center [321, 326] width 143 height 17
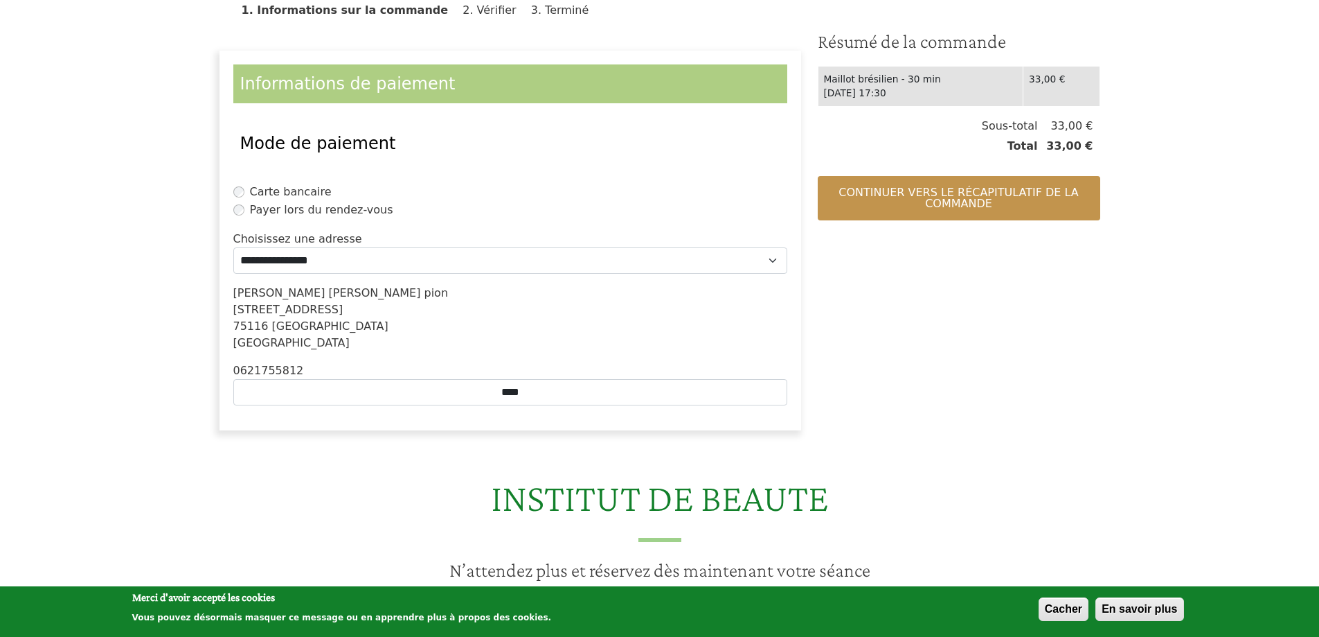
scroll to position [277, 0]
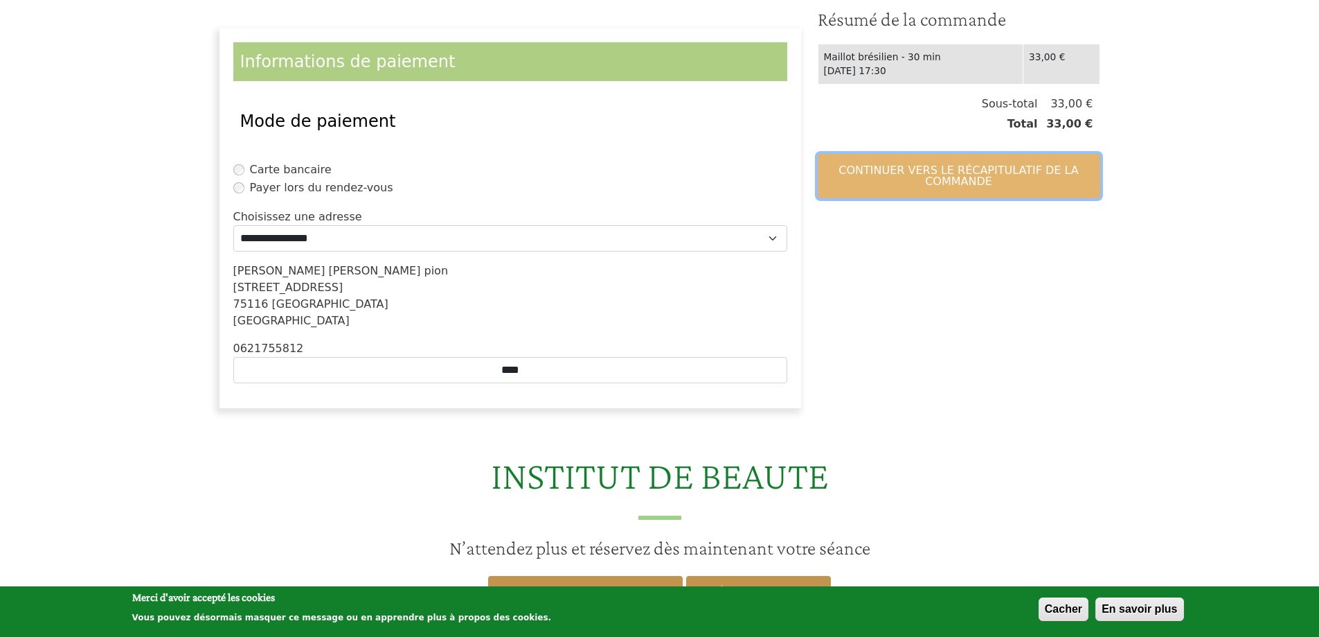
click at [950, 156] on button "Continuer vers le récapitulatif de la commande" at bounding box center [959, 176] width 283 height 44
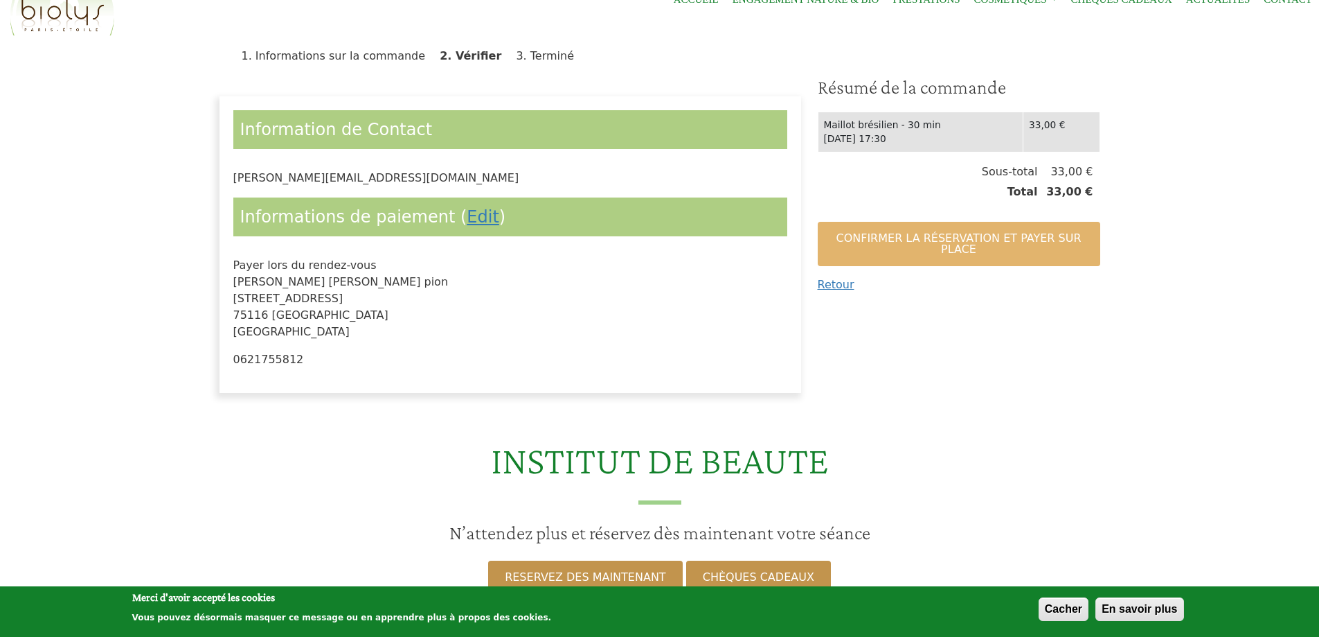
scroll to position [69, 0]
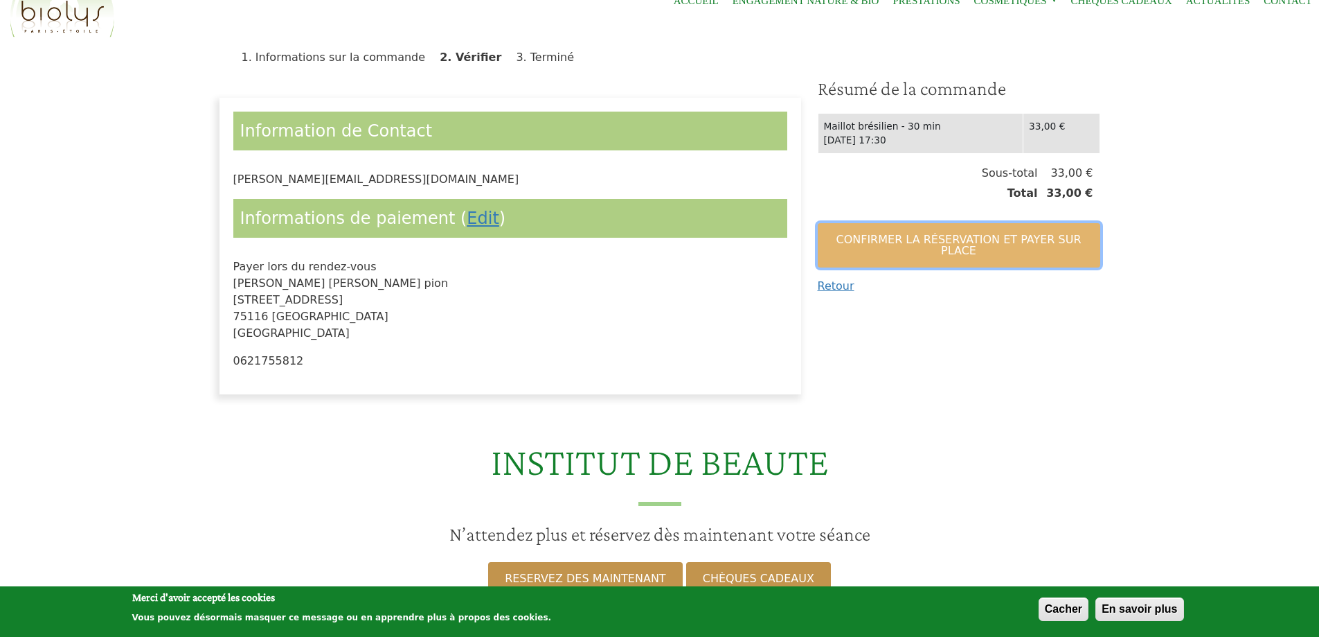
click at [896, 252] on button "Confirmer la réservation et payer sur place" at bounding box center [959, 245] width 283 height 44
